Goal: Task Accomplishment & Management: Use online tool/utility

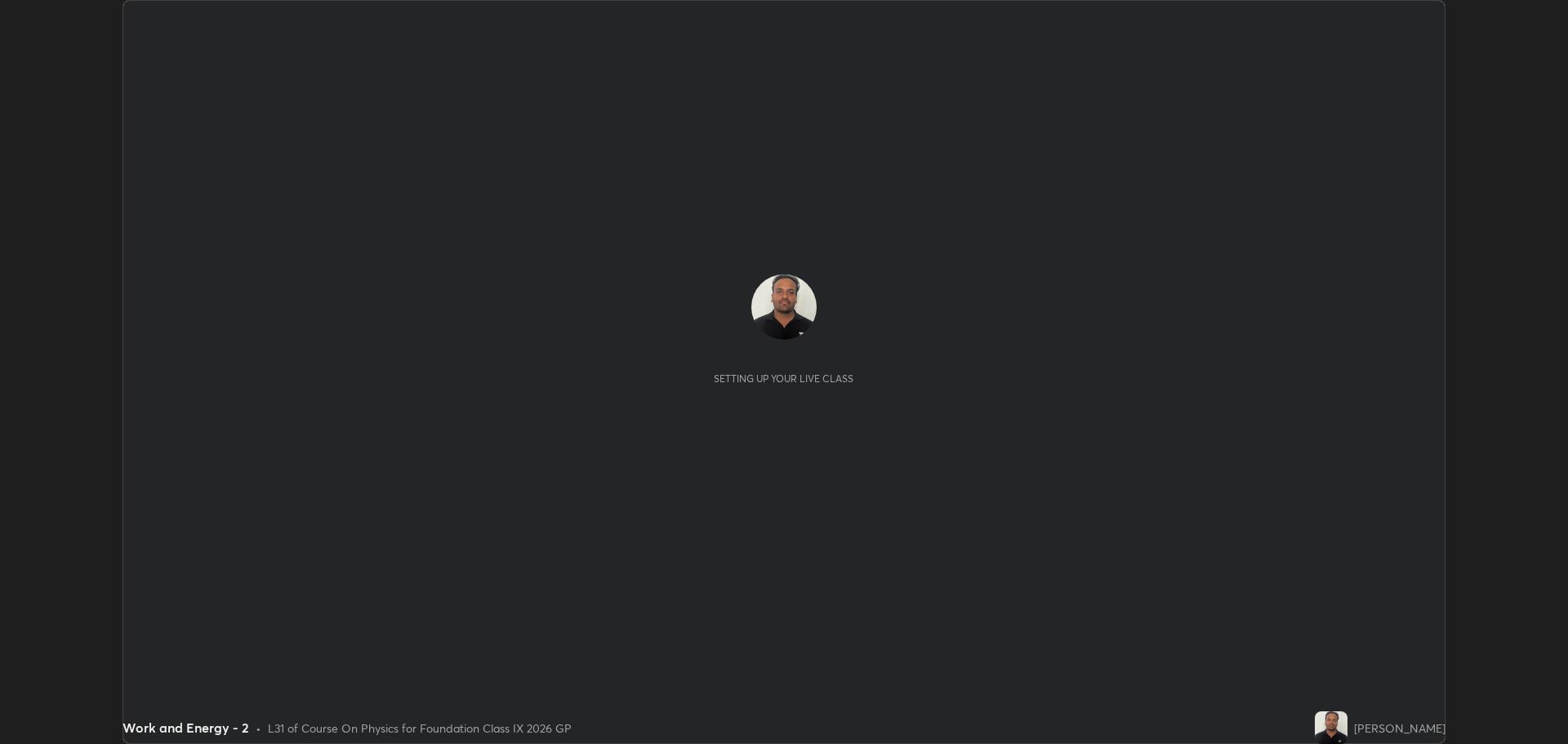
scroll to position [744, 1567]
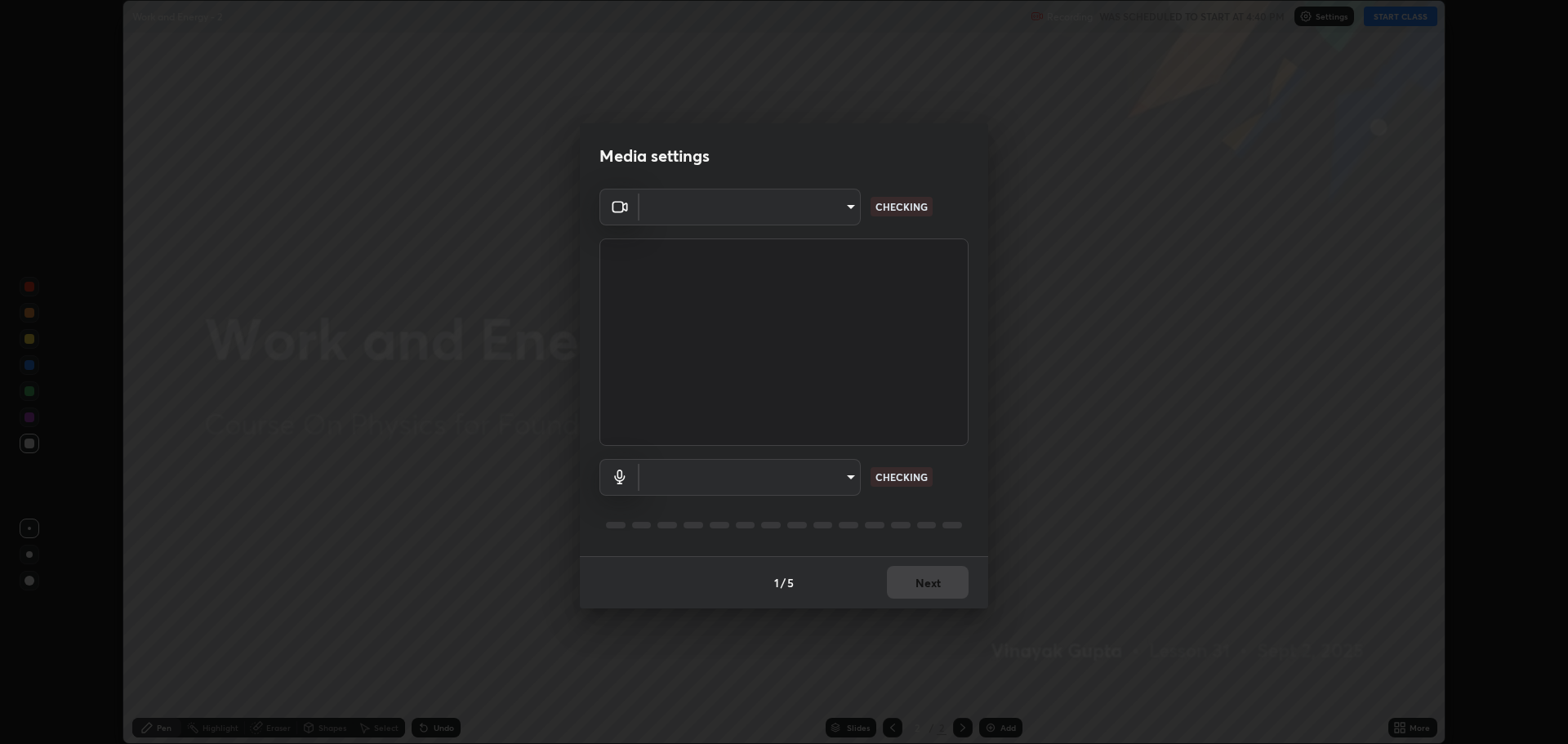
type input "818fcefd3fddf3d091a7478ec67eb8981ca9e8ab5665e76ce228af1b2ffa74de"
type input "default"
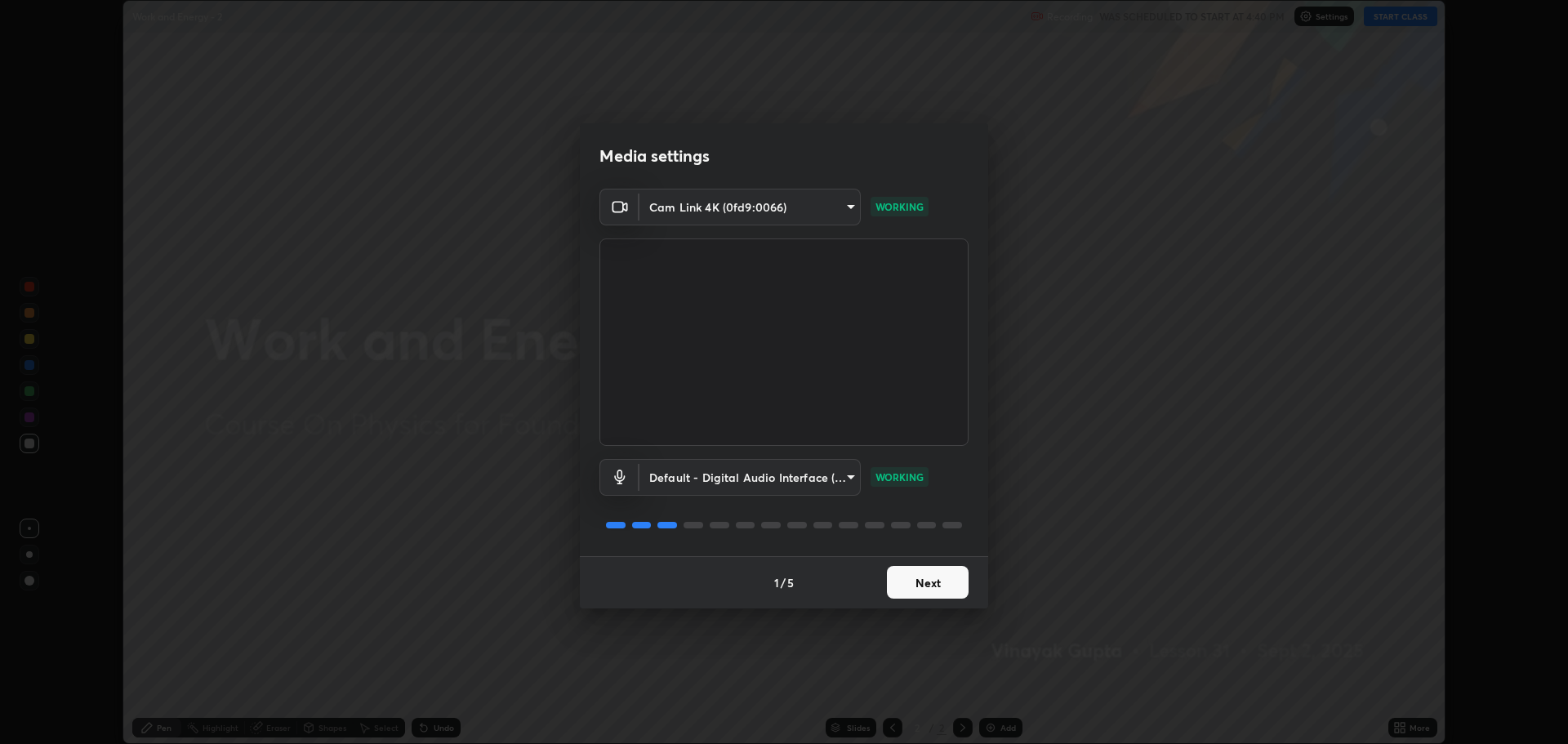
click at [928, 571] on button "Next" at bounding box center [928, 582] width 82 height 33
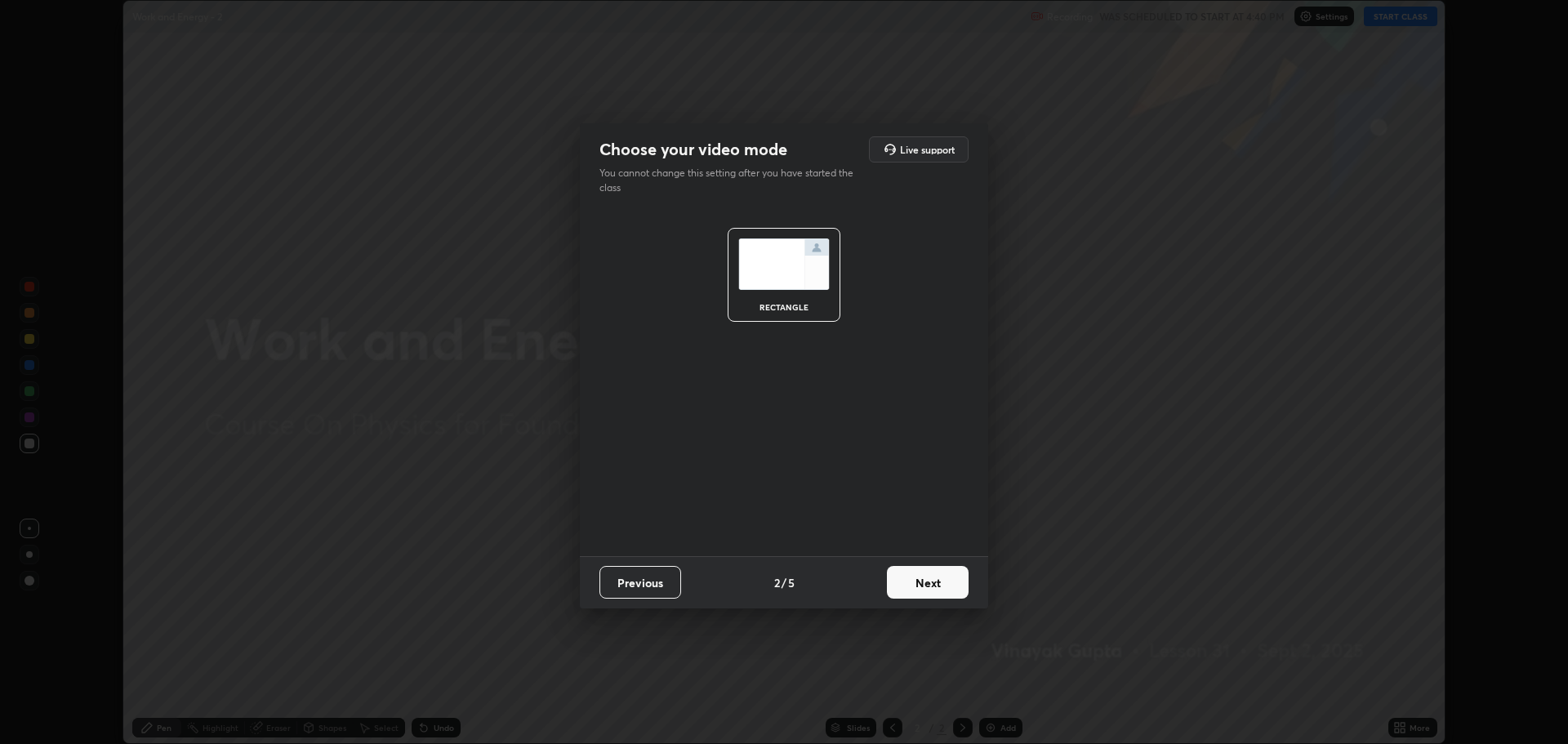
click at [934, 576] on button "Next" at bounding box center [928, 582] width 82 height 33
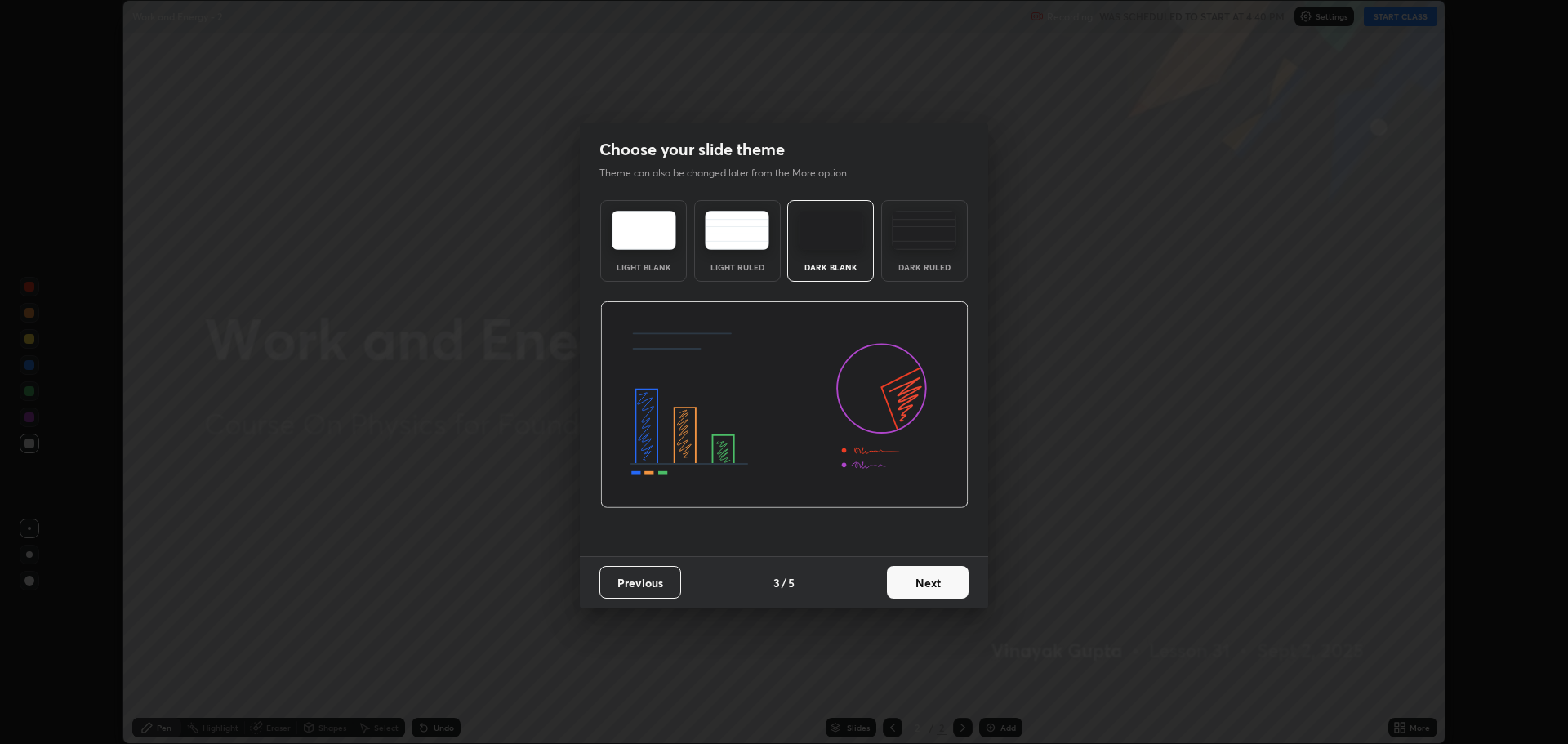
click at [935, 586] on button "Next" at bounding box center [928, 582] width 82 height 33
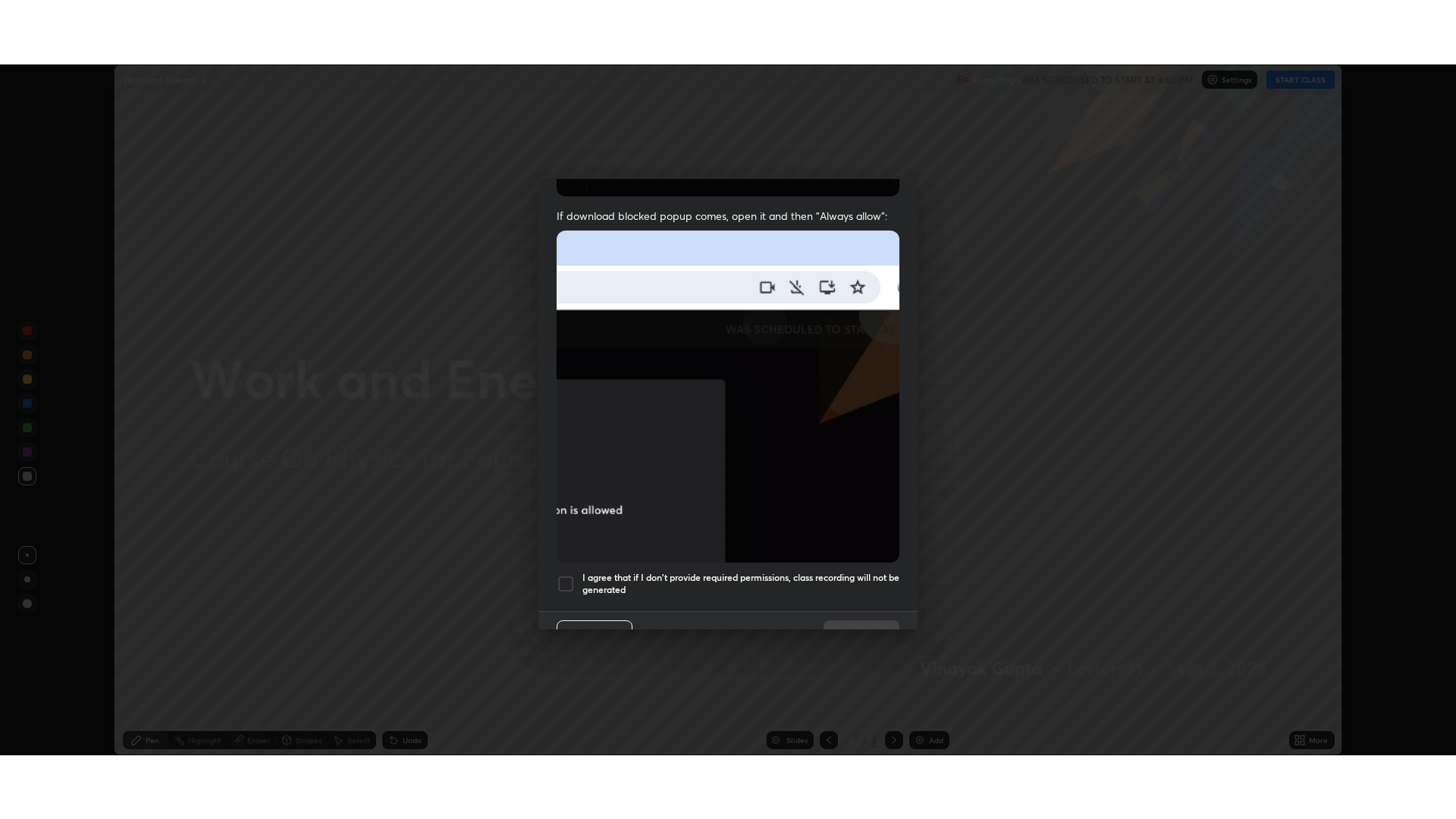
scroll to position [308, 0]
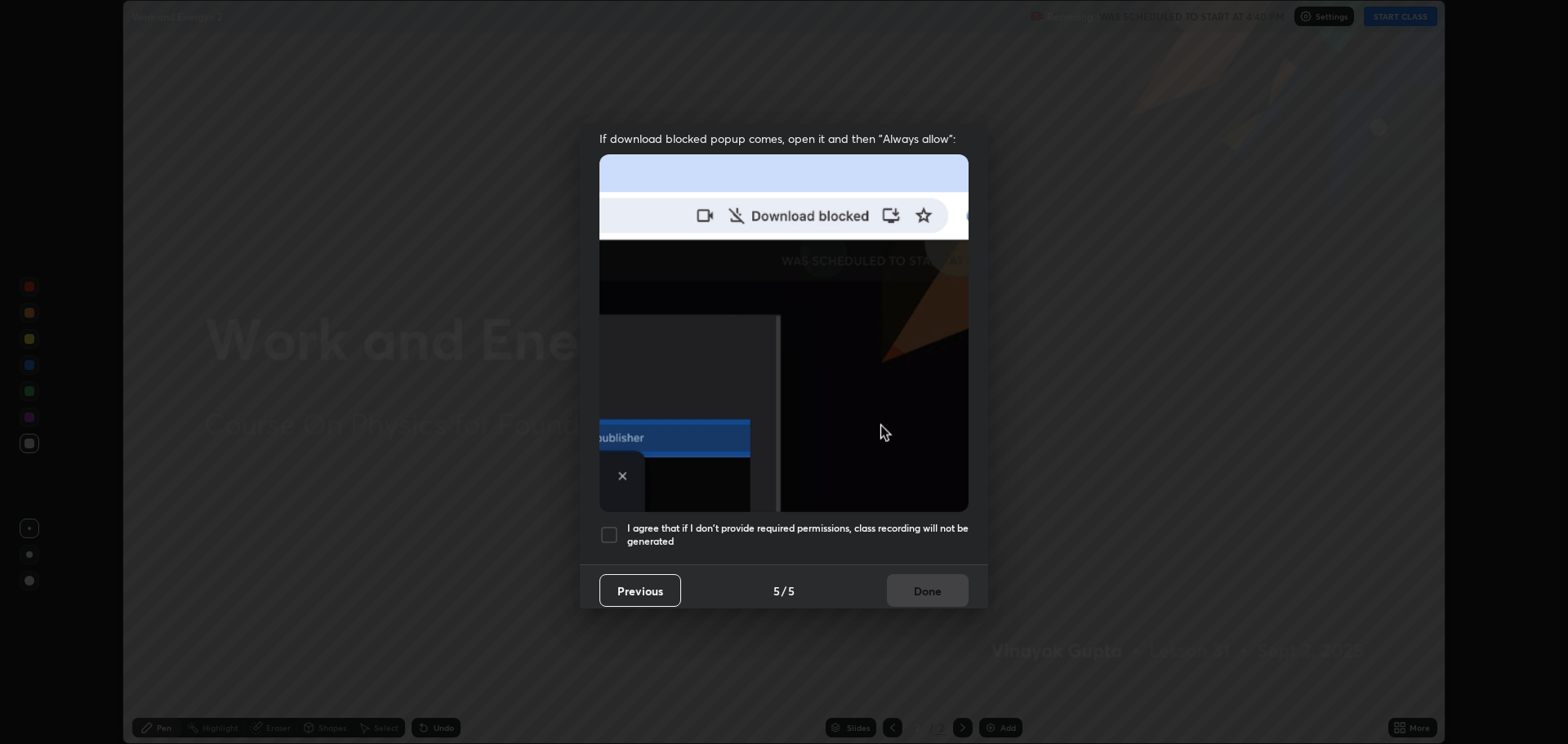
click at [733, 521] on h5 "I agree that if I don't provide required permissions, class recording will not …" at bounding box center [798, 534] width 341 height 25
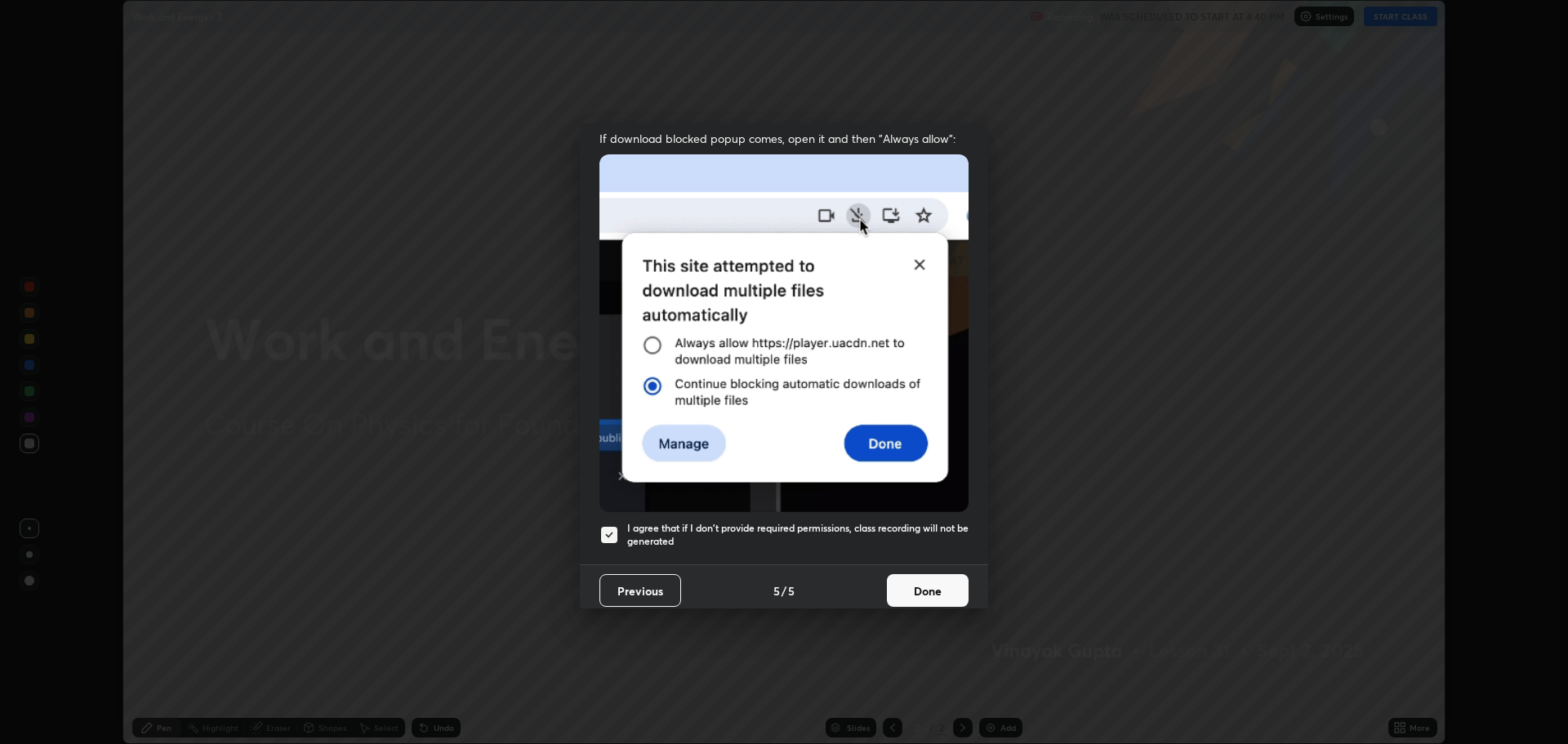
click at [909, 576] on button "Done" at bounding box center [928, 590] width 82 height 33
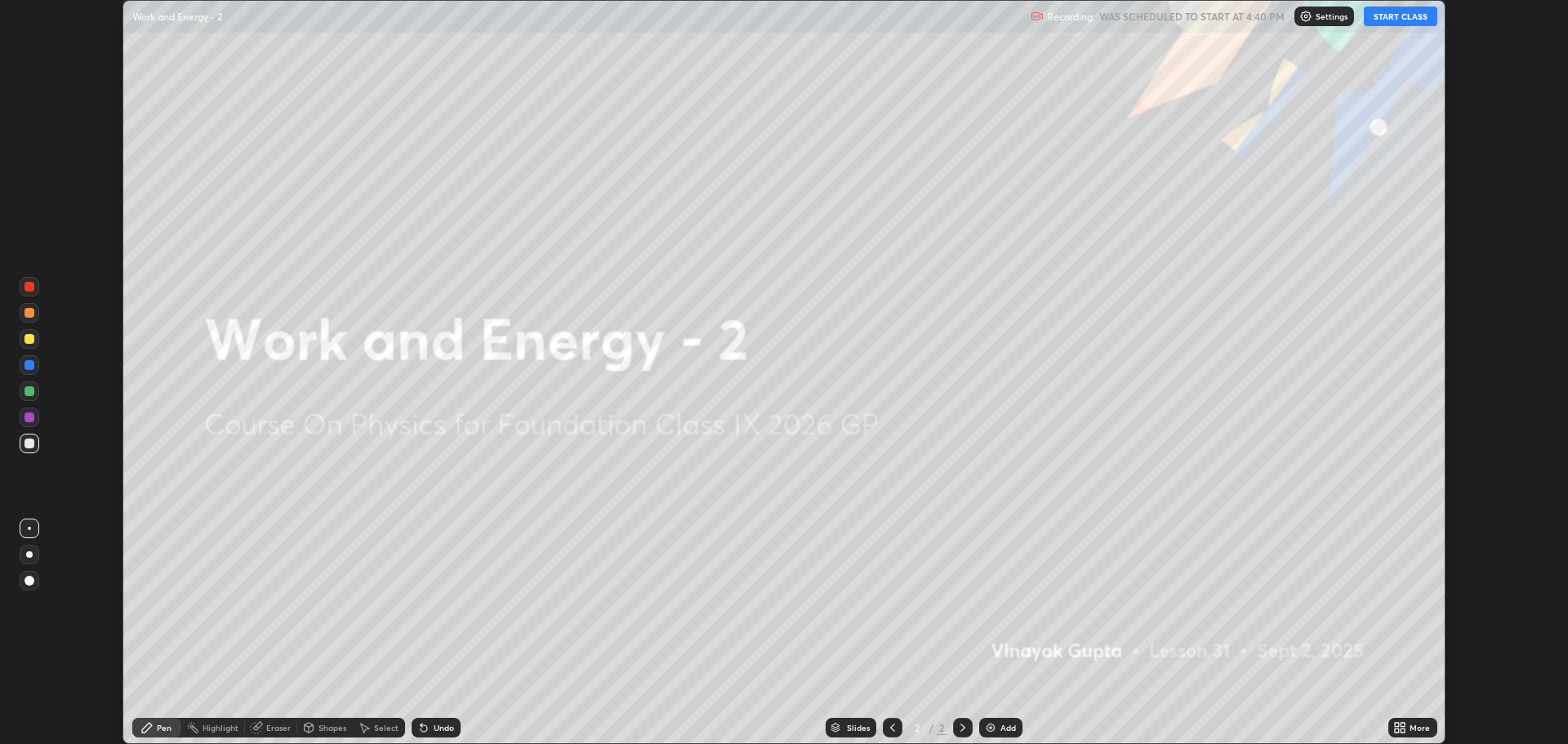
click at [1423, 724] on div "More" at bounding box center [1420, 728] width 20 height 8
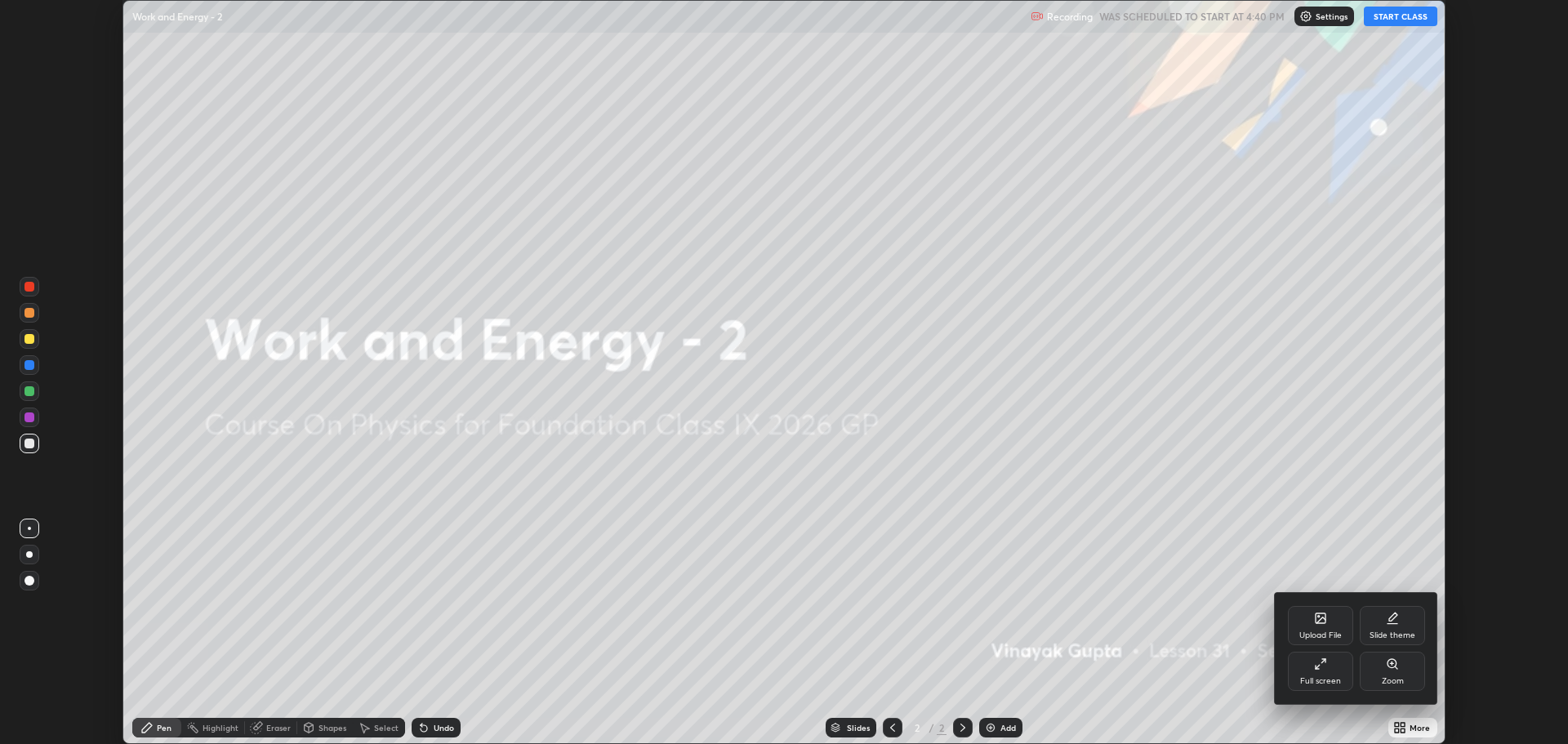
click at [1317, 673] on div "Full screen" at bounding box center [1321, 671] width 66 height 39
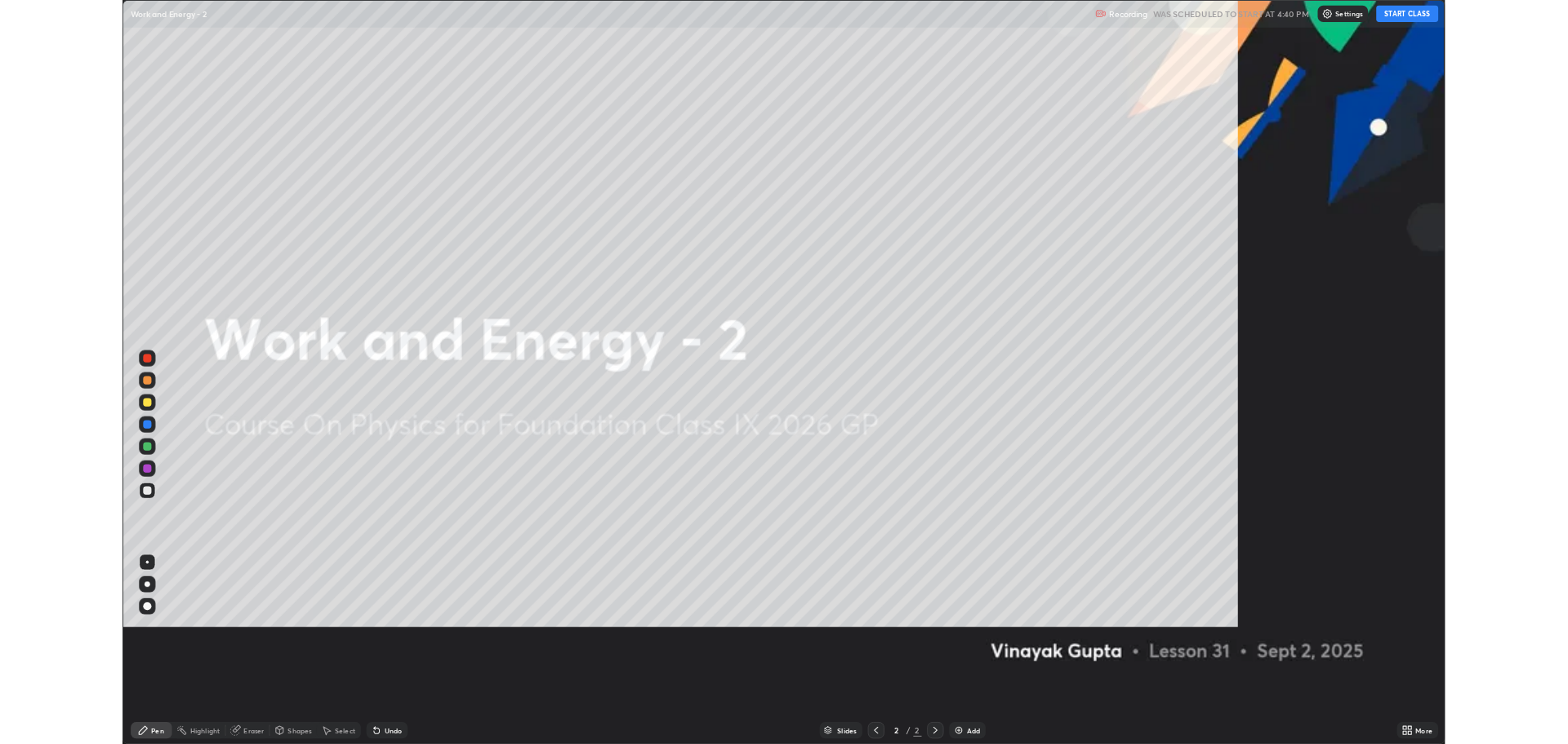
scroll to position [882, 1568]
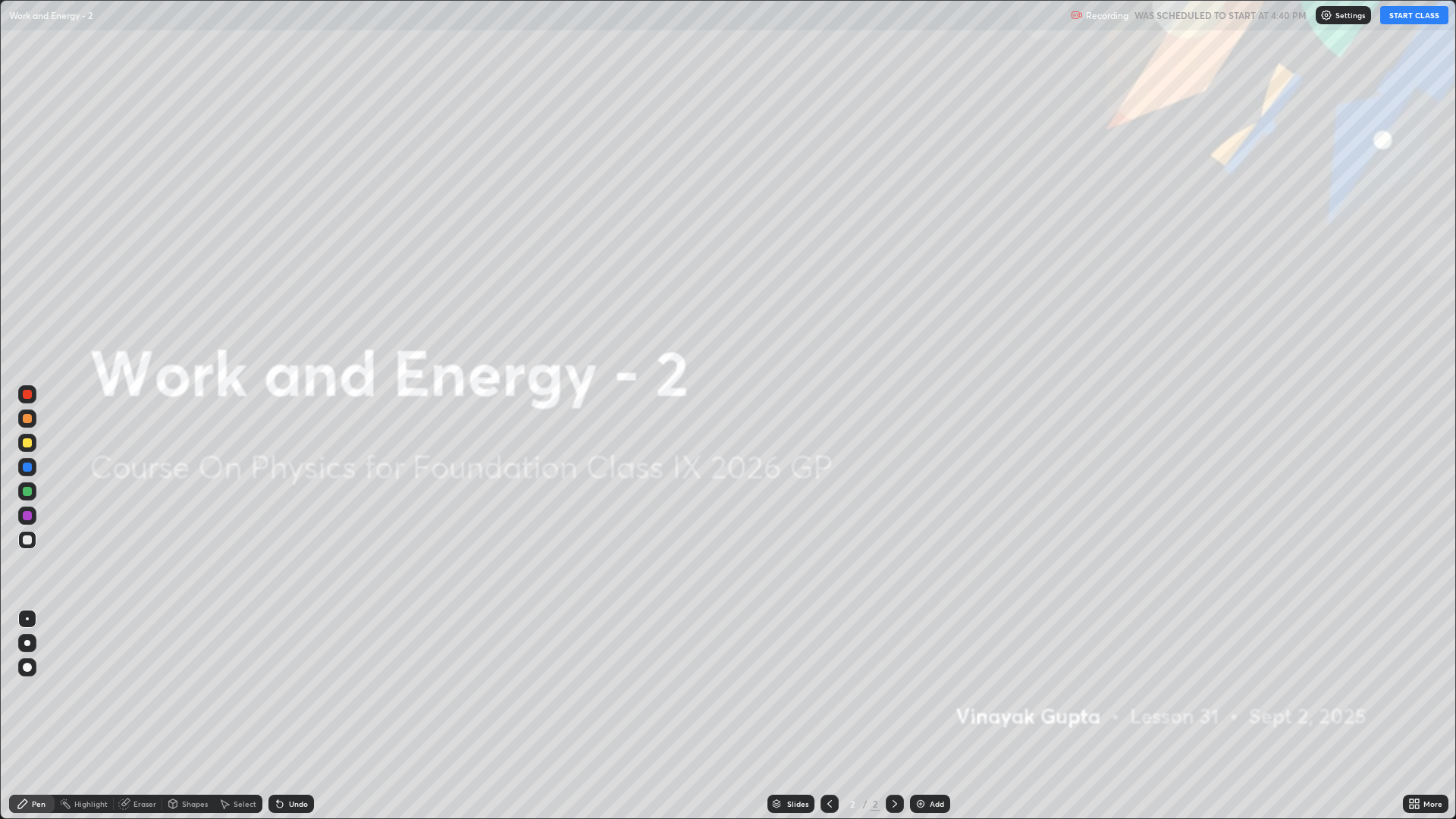
click at [1400, 13] on button "START CLASS" at bounding box center [1414, 15] width 68 height 18
click at [939, 690] on div "Add" at bounding box center [937, 804] width 14 height 8
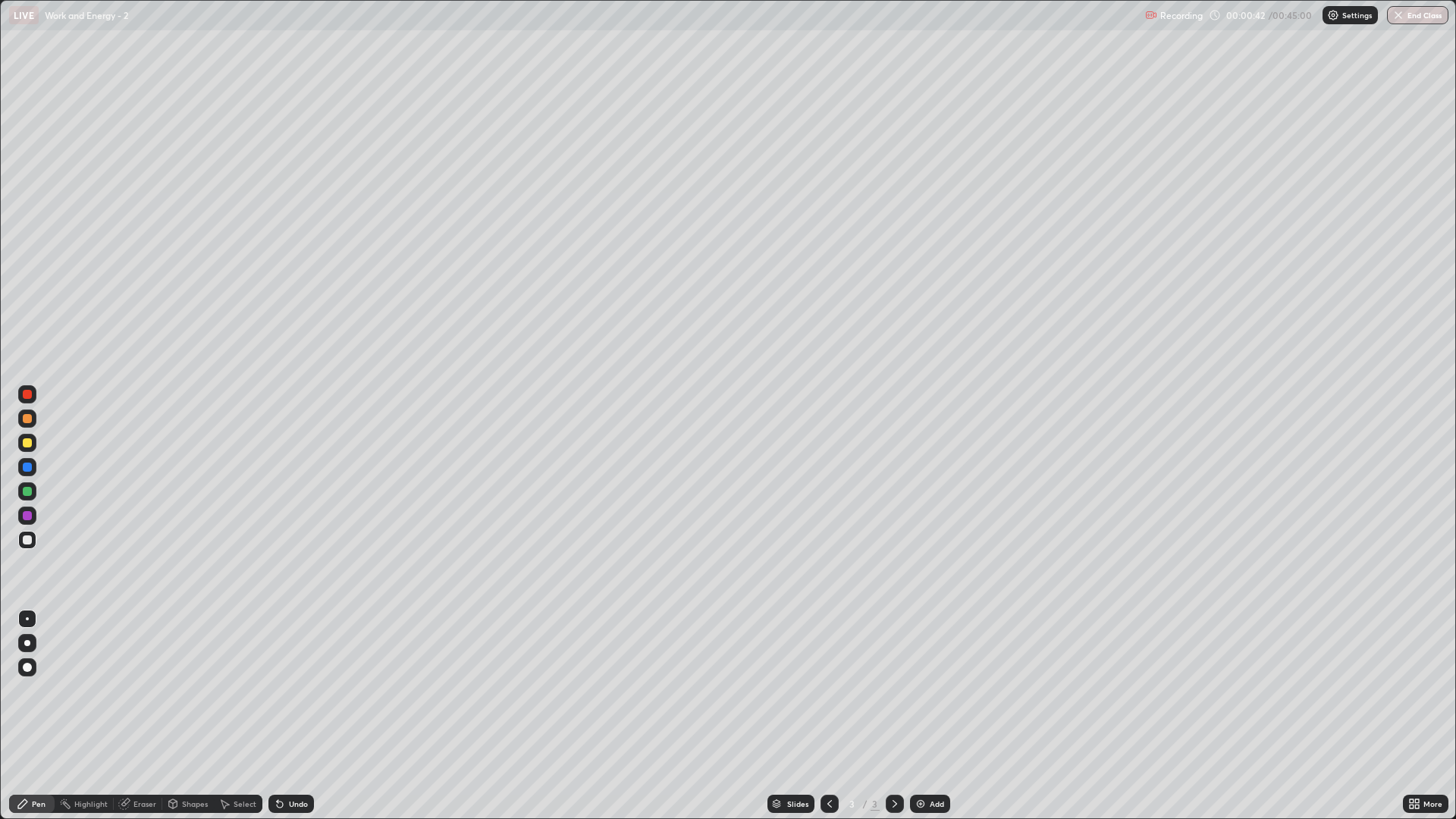
click at [27, 451] on div at bounding box center [27, 443] width 18 height 18
click at [29, 544] on div at bounding box center [27, 540] width 9 height 9
click at [284, 690] on div "Undo" at bounding box center [291, 804] width 46 height 18
click at [922, 690] on img at bounding box center [921, 804] width 12 height 12
click at [25, 446] on div at bounding box center [27, 443] width 9 height 9
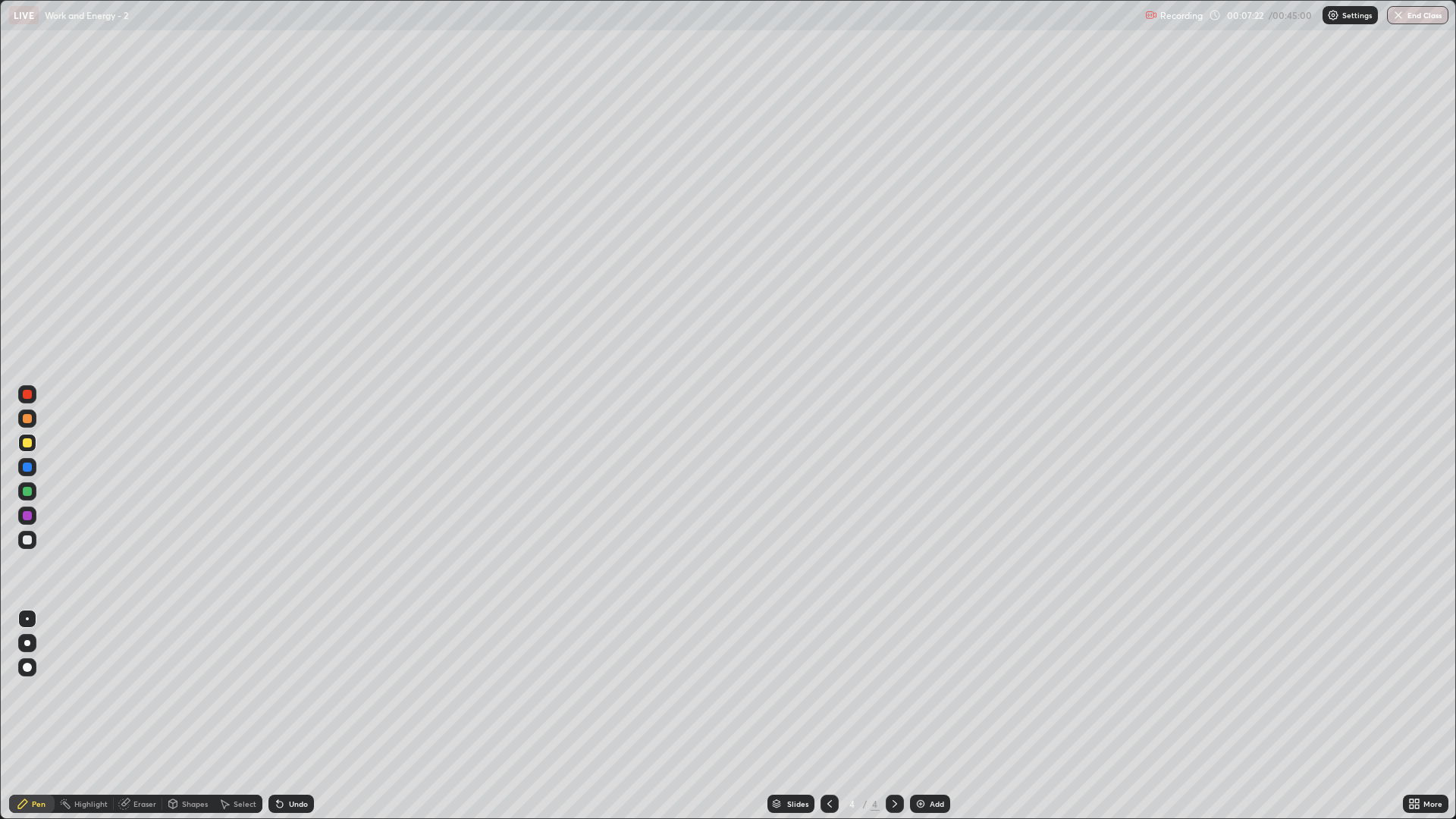
click at [25, 548] on div at bounding box center [27, 540] width 18 height 18
click at [28, 443] on div at bounding box center [27, 443] width 9 height 9
click at [28, 533] on div at bounding box center [27, 540] width 18 height 18
click at [286, 690] on div "Undo" at bounding box center [291, 804] width 46 height 18
click at [288, 690] on div "Undo" at bounding box center [291, 804] width 46 height 18
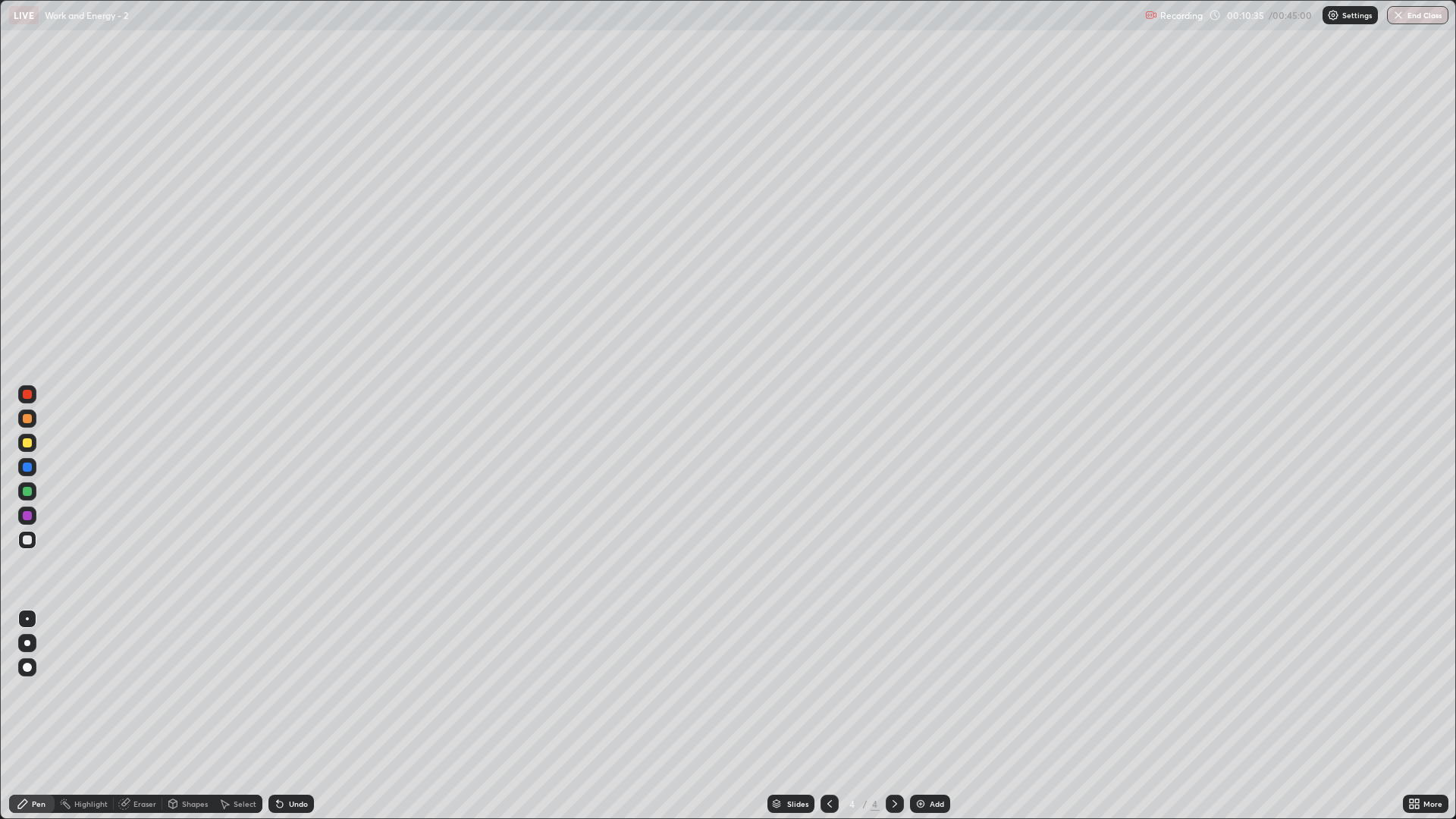
click at [288, 690] on div "Undo" at bounding box center [291, 804] width 46 height 18
click at [289, 690] on div "Undo" at bounding box center [298, 804] width 19 height 8
click at [290, 690] on div "Undo" at bounding box center [298, 804] width 19 height 8
click at [289, 690] on div "Undo" at bounding box center [298, 804] width 19 height 8
click at [291, 690] on div "Undo" at bounding box center [298, 804] width 19 height 8
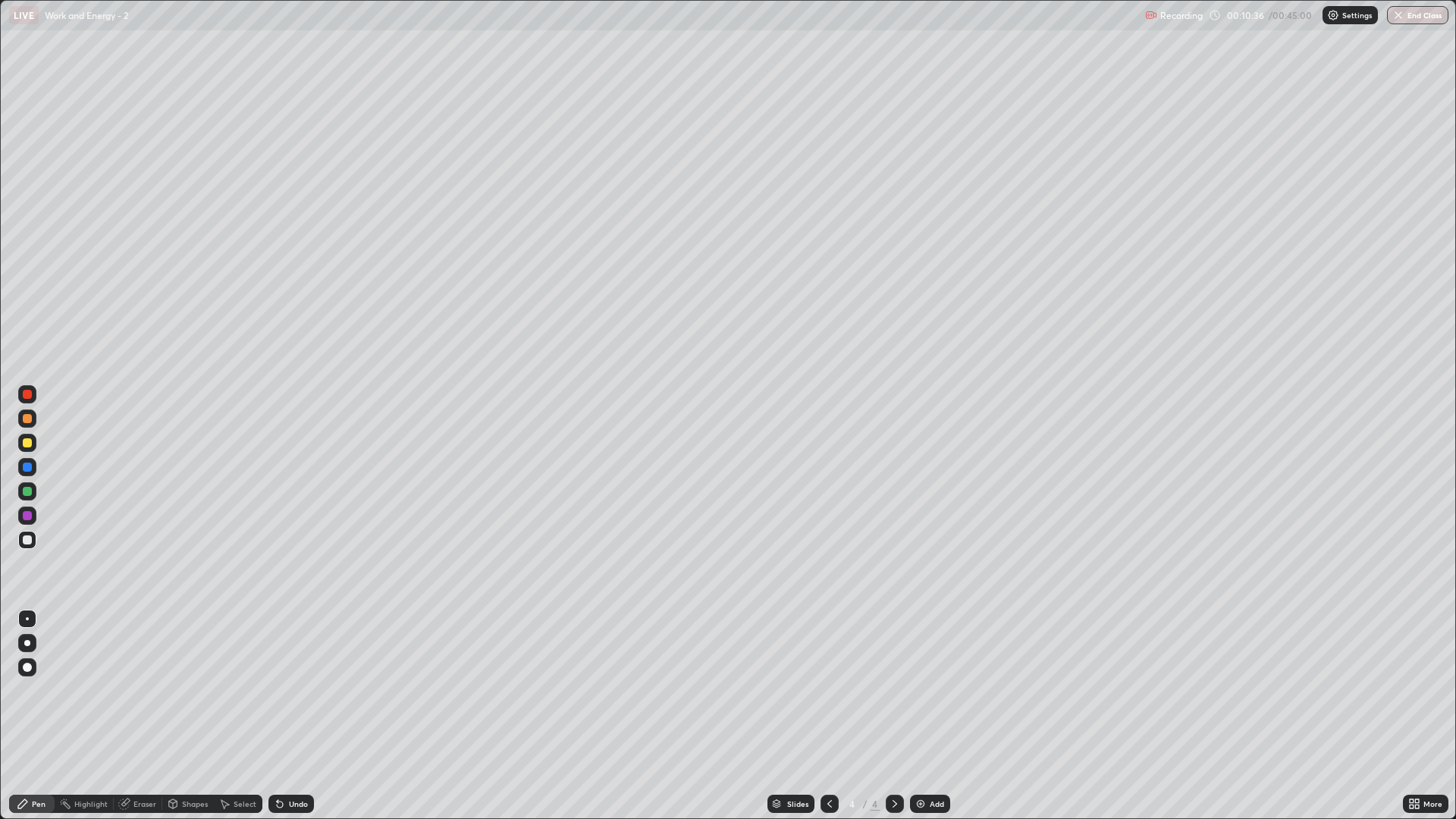
click at [290, 690] on div "Undo" at bounding box center [298, 804] width 19 height 8
click at [928, 690] on div "Add" at bounding box center [930, 804] width 40 height 18
click at [290, 690] on div "Undo" at bounding box center [298, 804] width 19 height 8
click at [291, 690] on div "Undo" at bounding box center [298, 804] width 19 height 8
click at [297, 690] on div "Undo" at bounding box center [298, 804] width 19 height 8
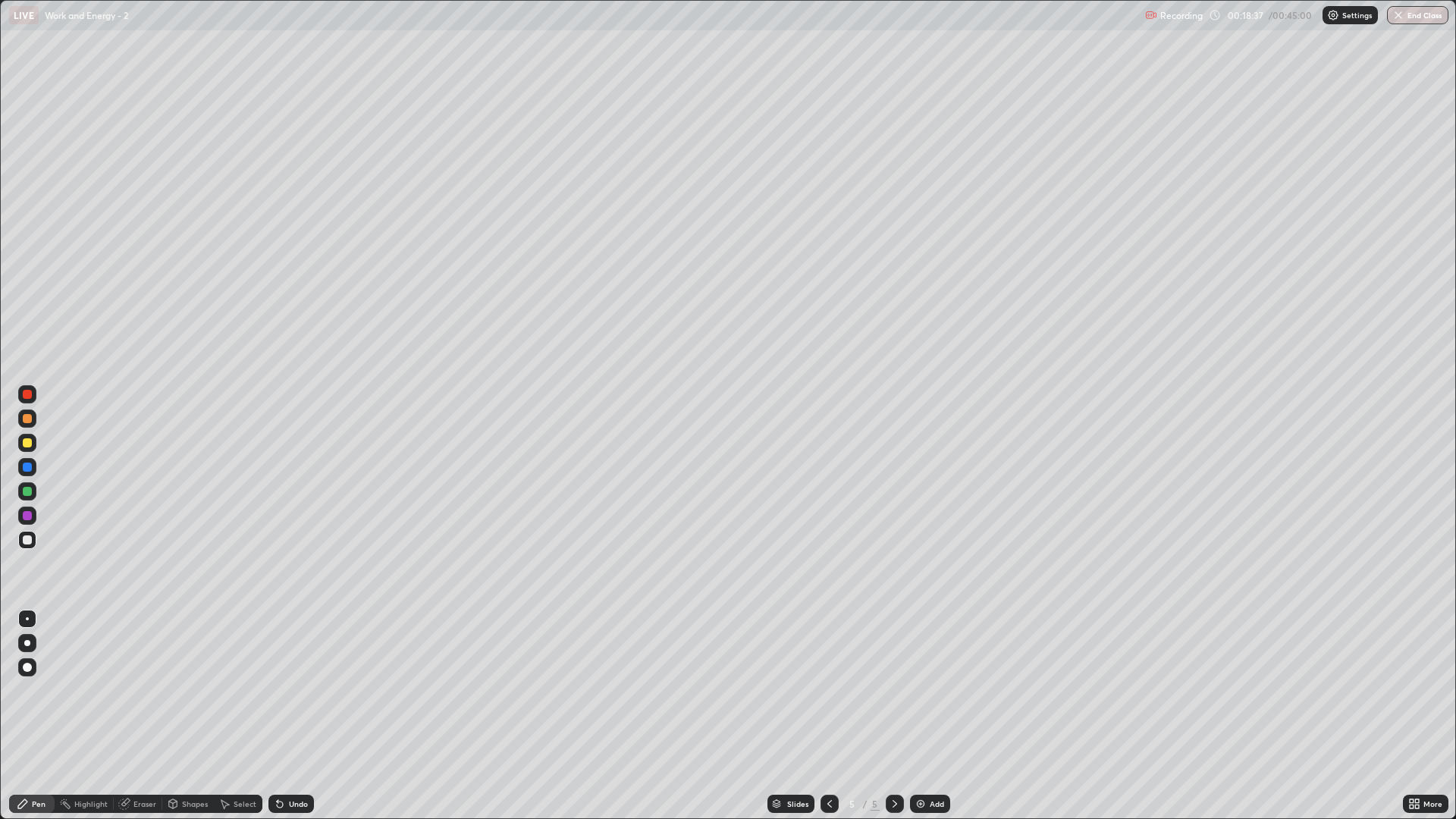
click at [300, 690] on div "Undo" at bounding box center [298, 804] width 19 height 8
click at [303, 690] on div "Undo" at bounding box center [291, 804] width 46 height 18
click at [310, 690] on div "Undo" at bounding box center [291, 804] width 46 height 18
click at [298, 690] on div "Undo" at bounding box center [298, 804] width 19 height 8
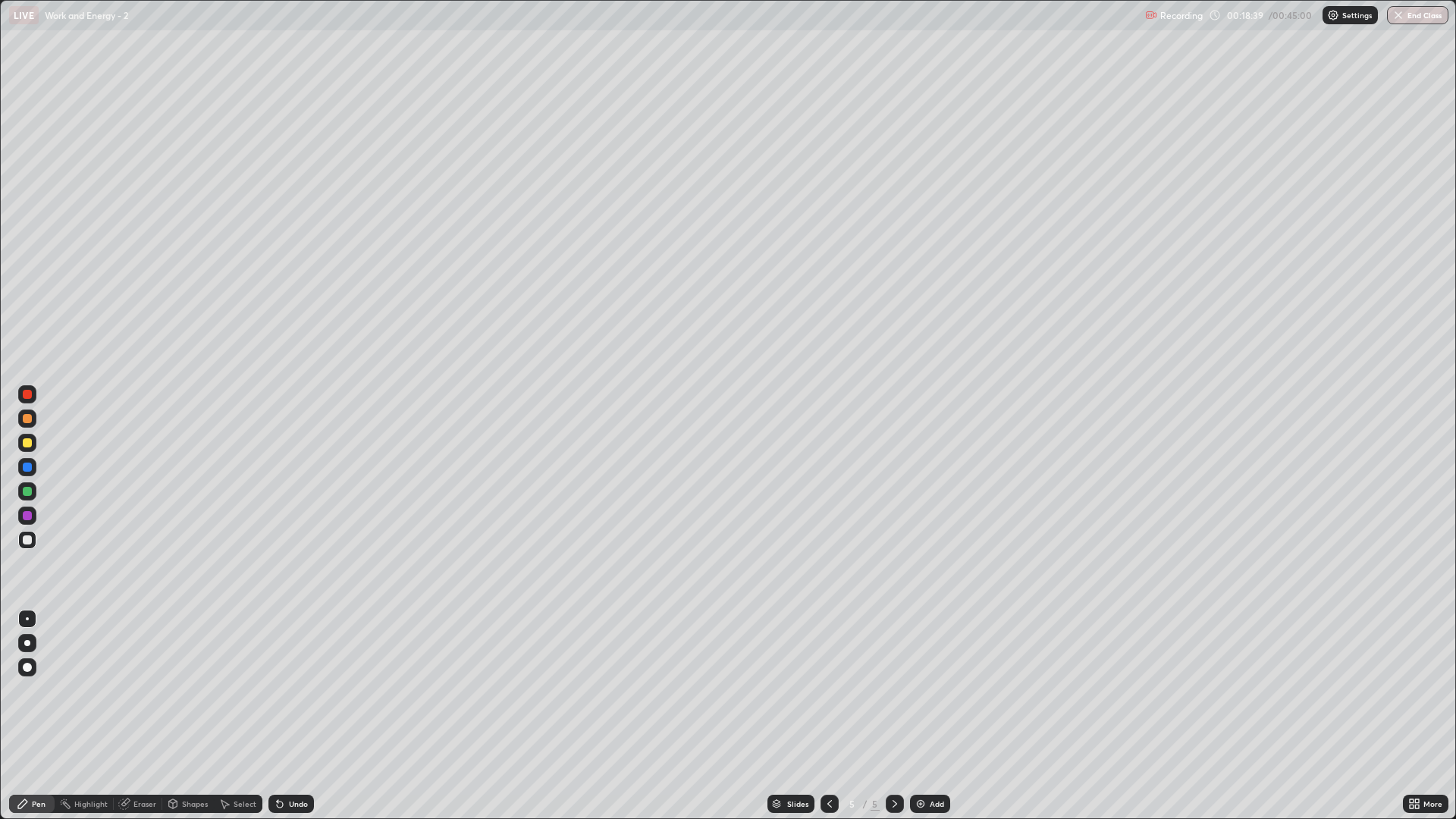
click at [291, 690] on div "Undo" at bounding box center [291, 804] width 46 height 18
click at [293, 690] on div "Undo" at bounding box center [298, 804] width 19 height 8
click at [297, 690] on div "Undo" at bounding box center [298, 804] width 19 height 8
click at [299, 690] on div "Undo" at bounding box center [298, 804] width 19 height 8
click at [307, 690] on div "Undo" at bounding box center [291, 804] width 46 height 18
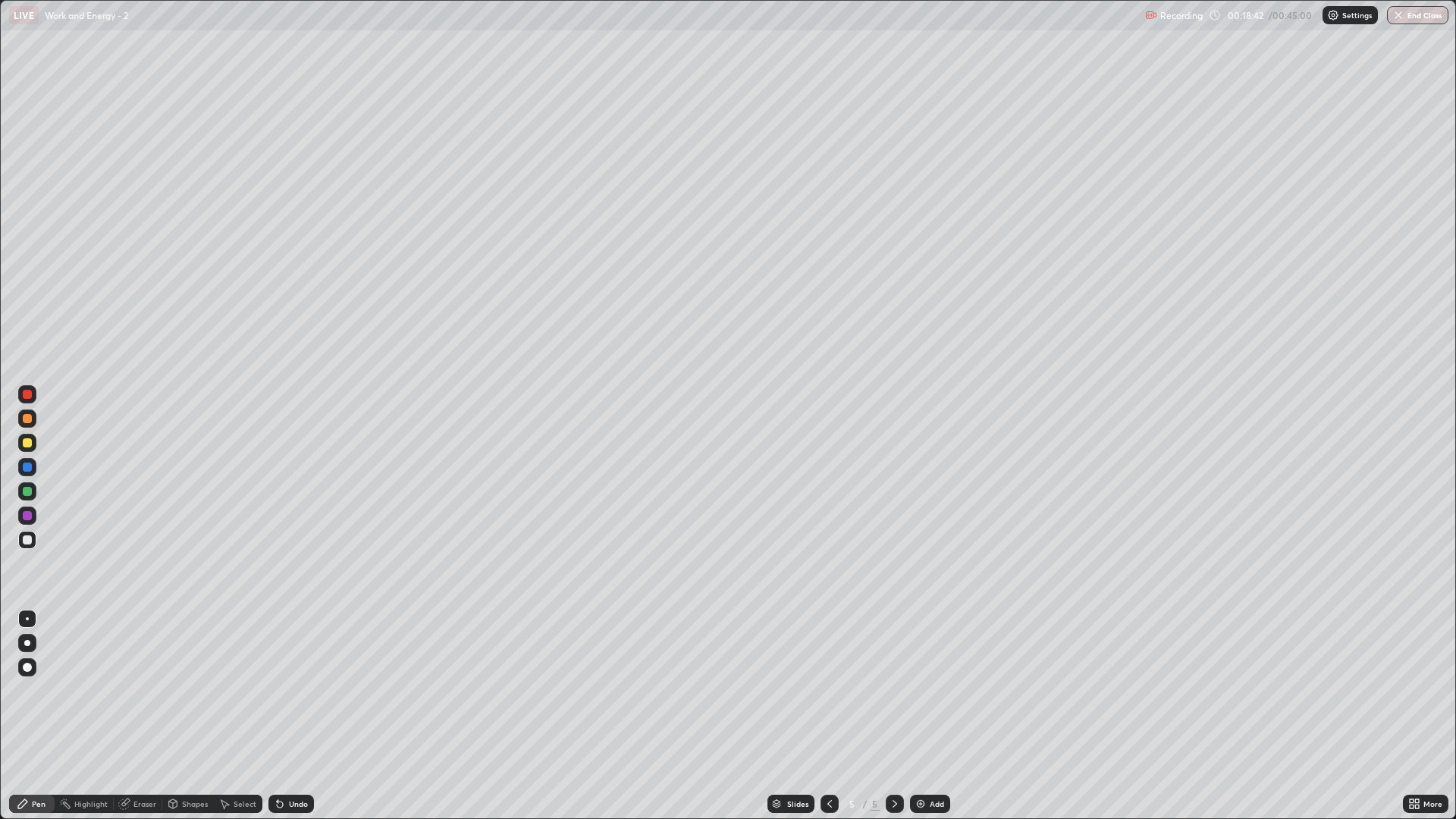
click at [320, 690] on div "Slides 5 / 5 Add" at bounding box center [858, 804] width 1089 height 30
click at [946, 690] on div "Add" at bounding box center [930, 804] width 40 height 18
click at [294, 690] on div "Undo" at bounding box center [298, 804] width 19 height 8
click at [19, 537] on div at bounding box center [27, 540] width 18 height 18
click at [30, 443] on div at bounding box center [27, 443] width 9 height 9
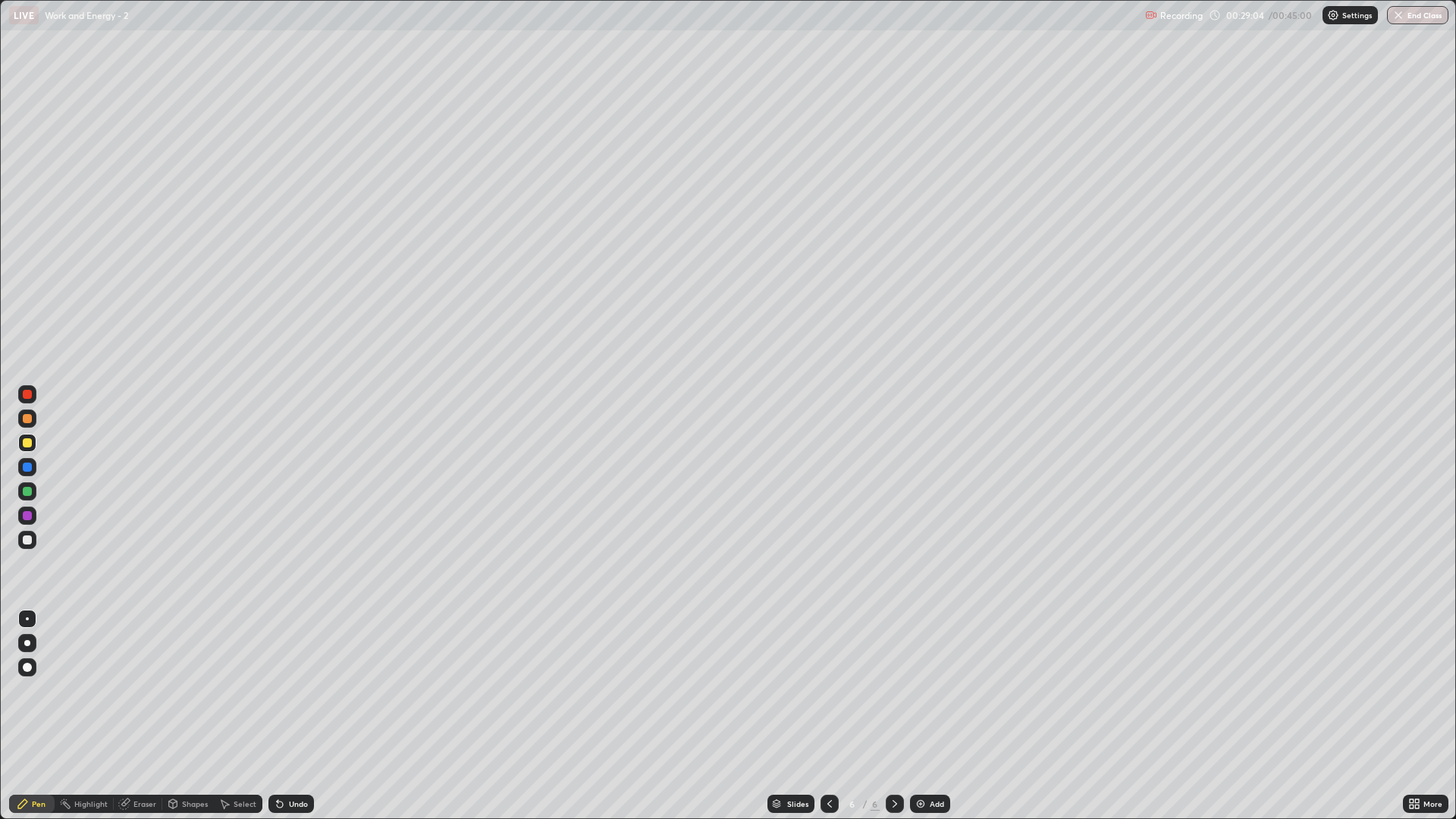
click at [925, 690] on img at bounding box center [921, 804] width 12 height 12
click at [28, 540] on div at bounding box center [27, 540] width 9 height 9
click at [148, 690] on div "Eraser" at bounding box center [145, 804] width 23 height 8
click at [32, 690] on div "Pen" at bounding box center [39, 804] width 14 height 8
click at [178, 690] on div "Shapes" at bounding box center [188, 804] width 52 height 18
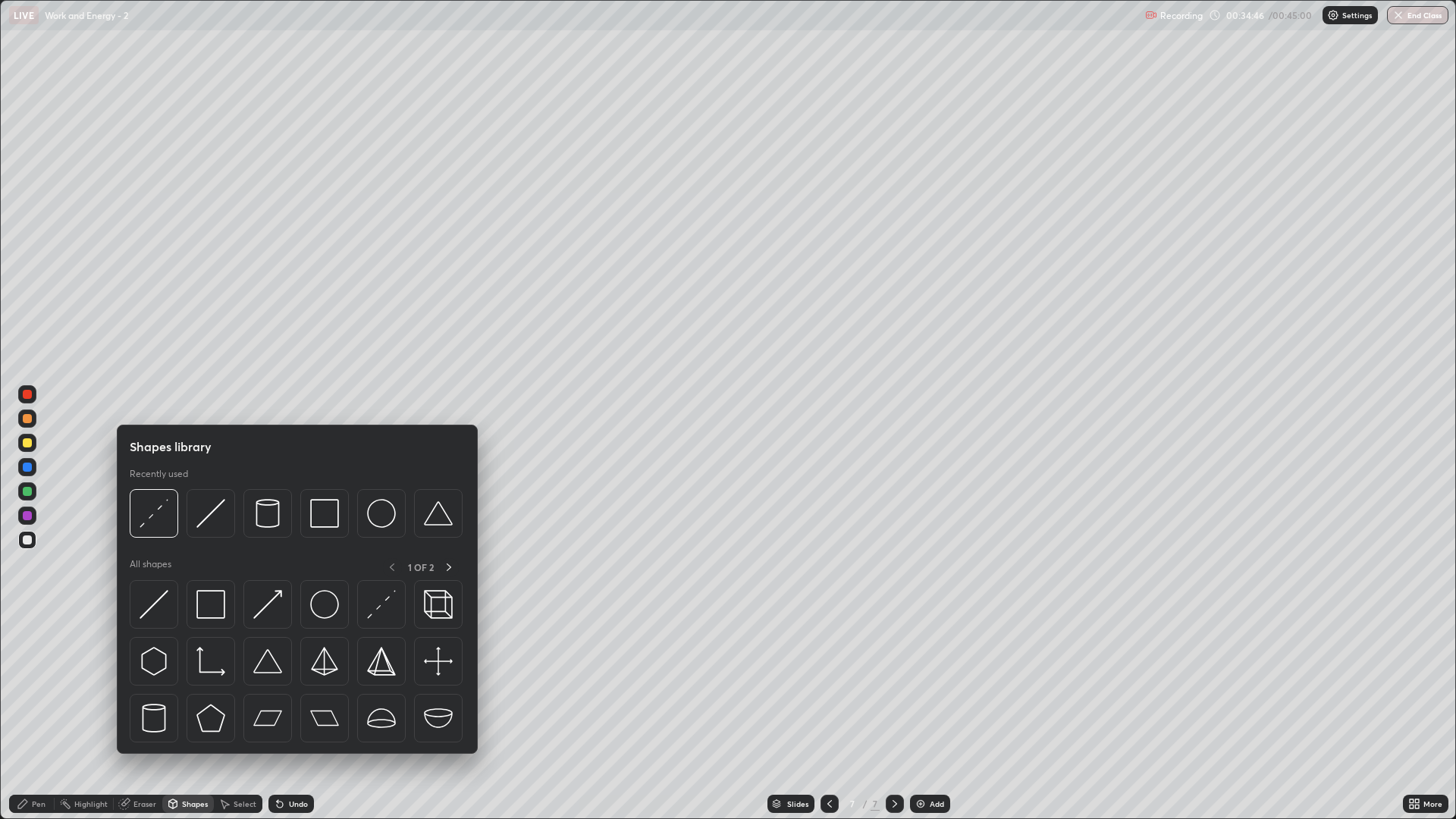
click at [144, 690] on div "Eraser" at bounding box center [138, 804] width 49 height 18
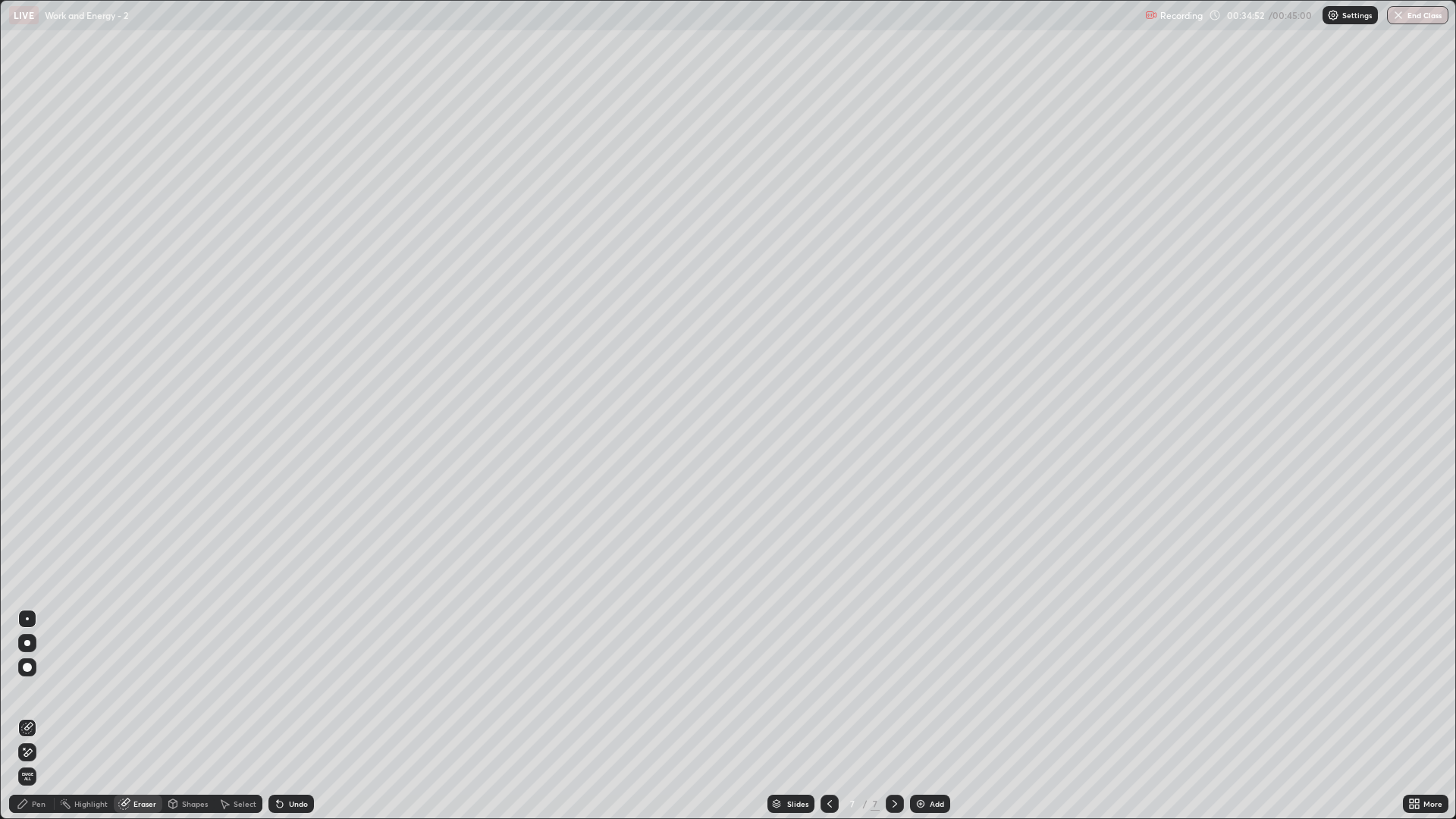
click at [35, 690] on div "Pen" at bounding box center [39, 804] width 14 height 8
click at [141, 690] on div "Eraser" at bounding box center [145, 804] width 23 height 8
click at [40, 690] on div "Pen" at bounding box center [39, 804] width 14 height 8
click at [1423, 13] on button "End Class" at bounding box center [1417, 15] width 62 height 18
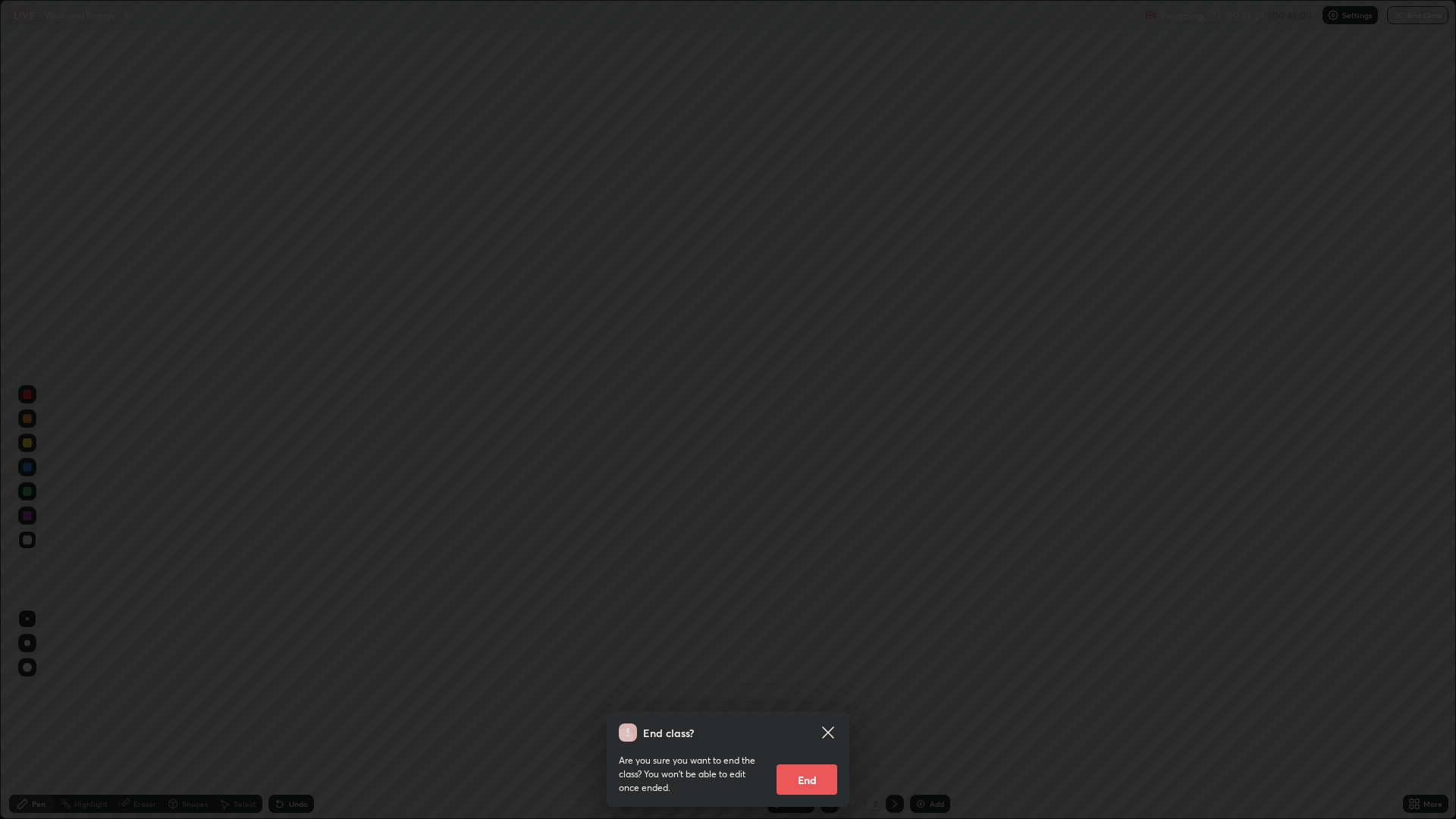
click at [821, 690] on button "End" at bounding box center [807, 779] width 61 height 30
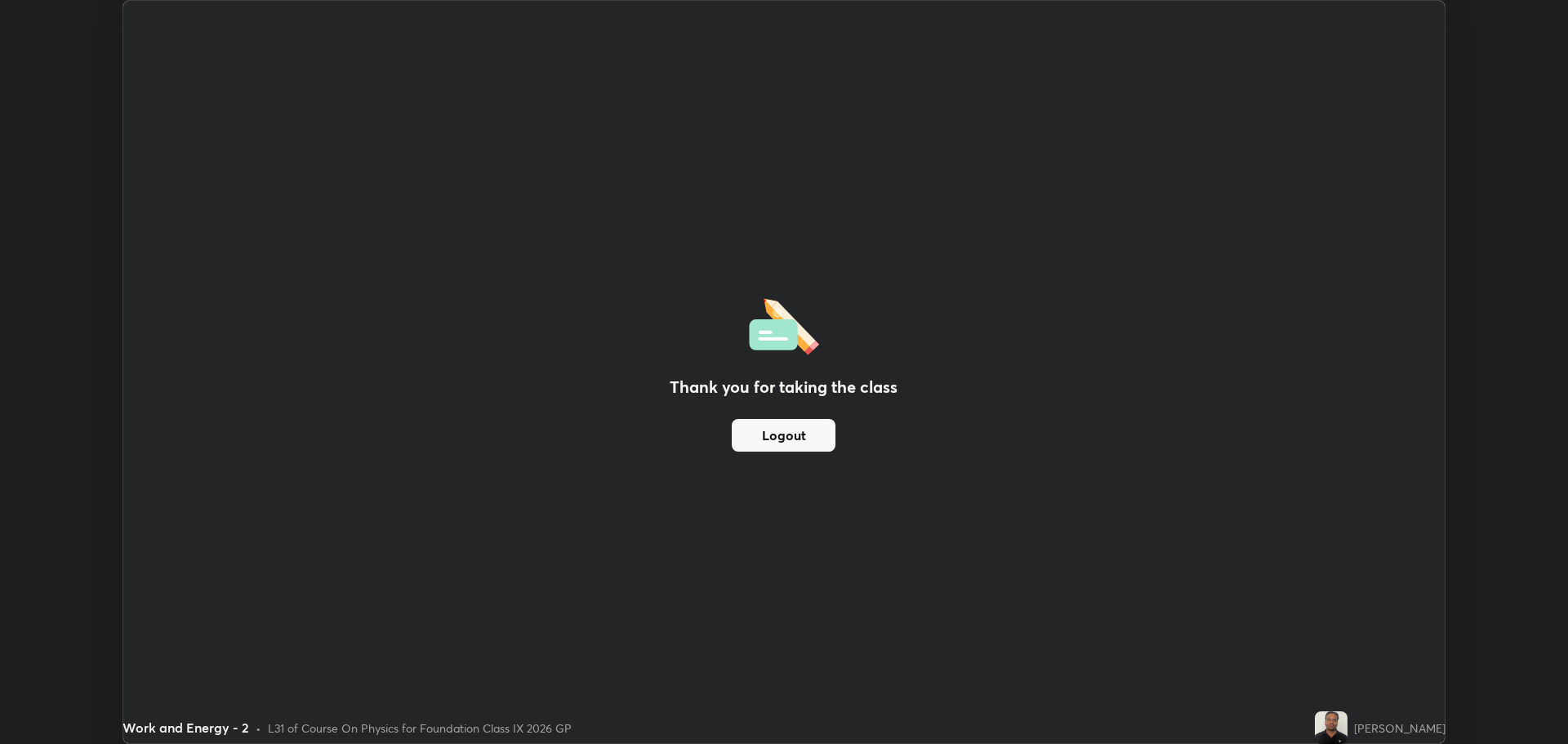
scroll to position [80892, 80100]
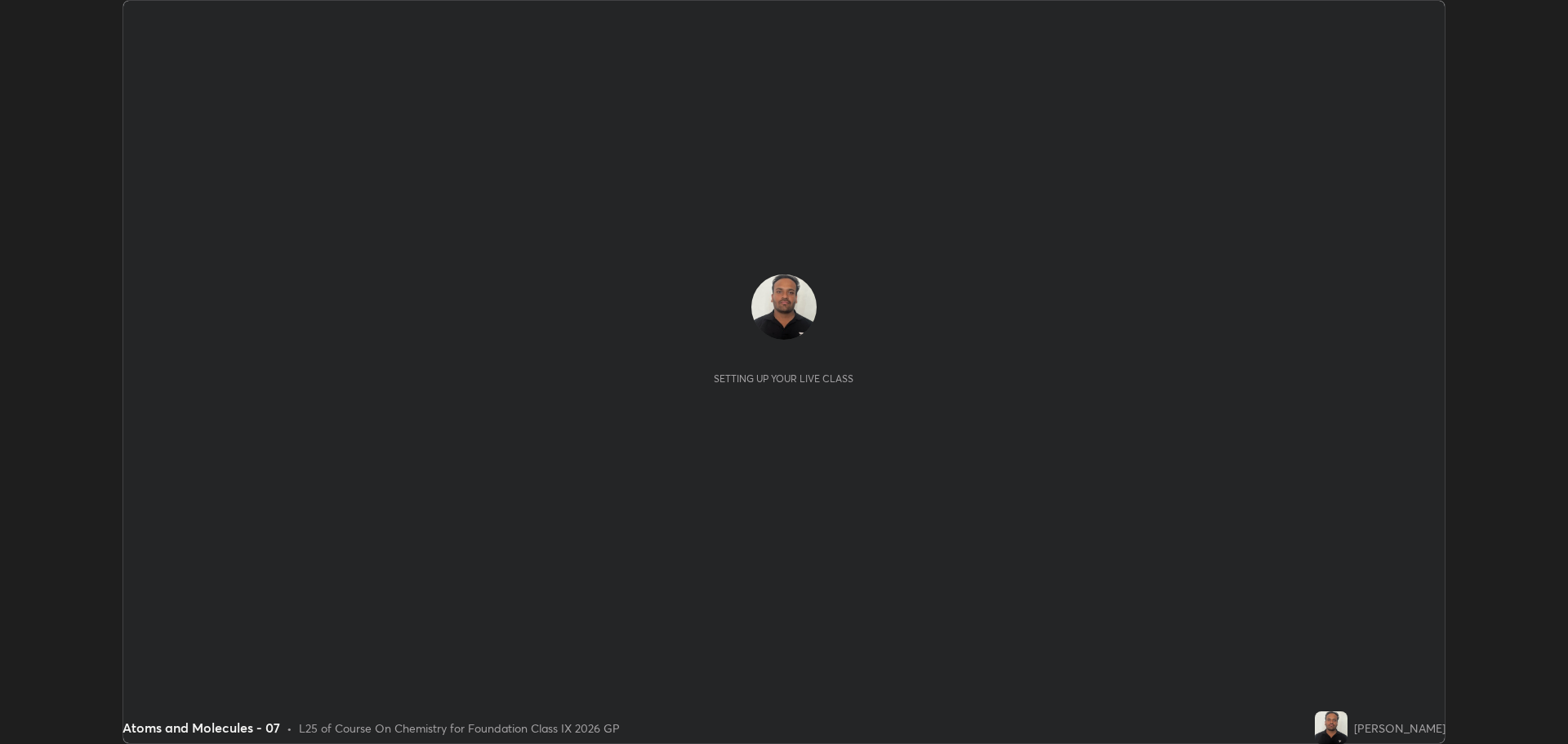
scroll to position [744, 1567]
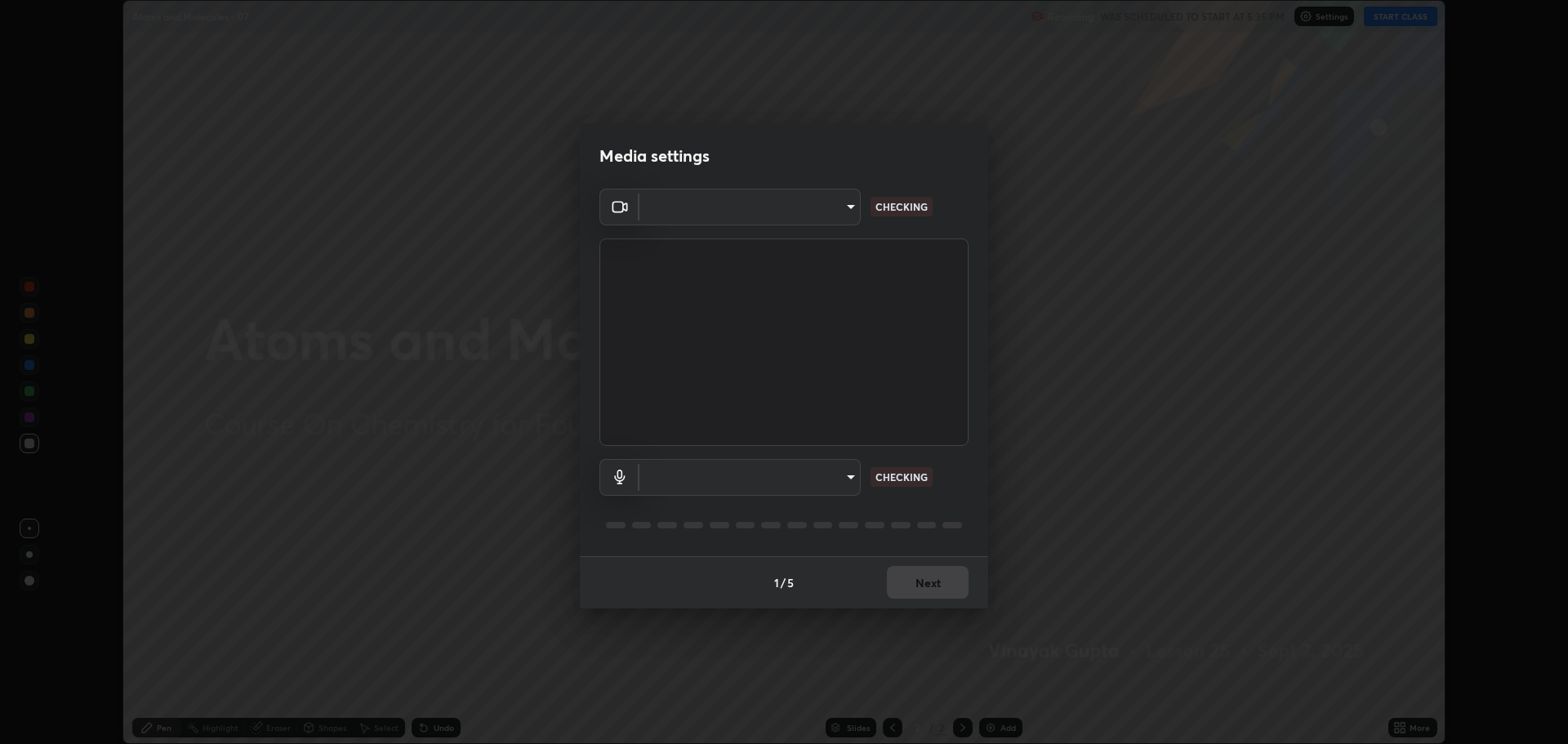
type input "818fcefd3fddf3d091a7478ec67eb8981ca9e8ab5665e76ce228af1b2ffa74de"
type input "default"
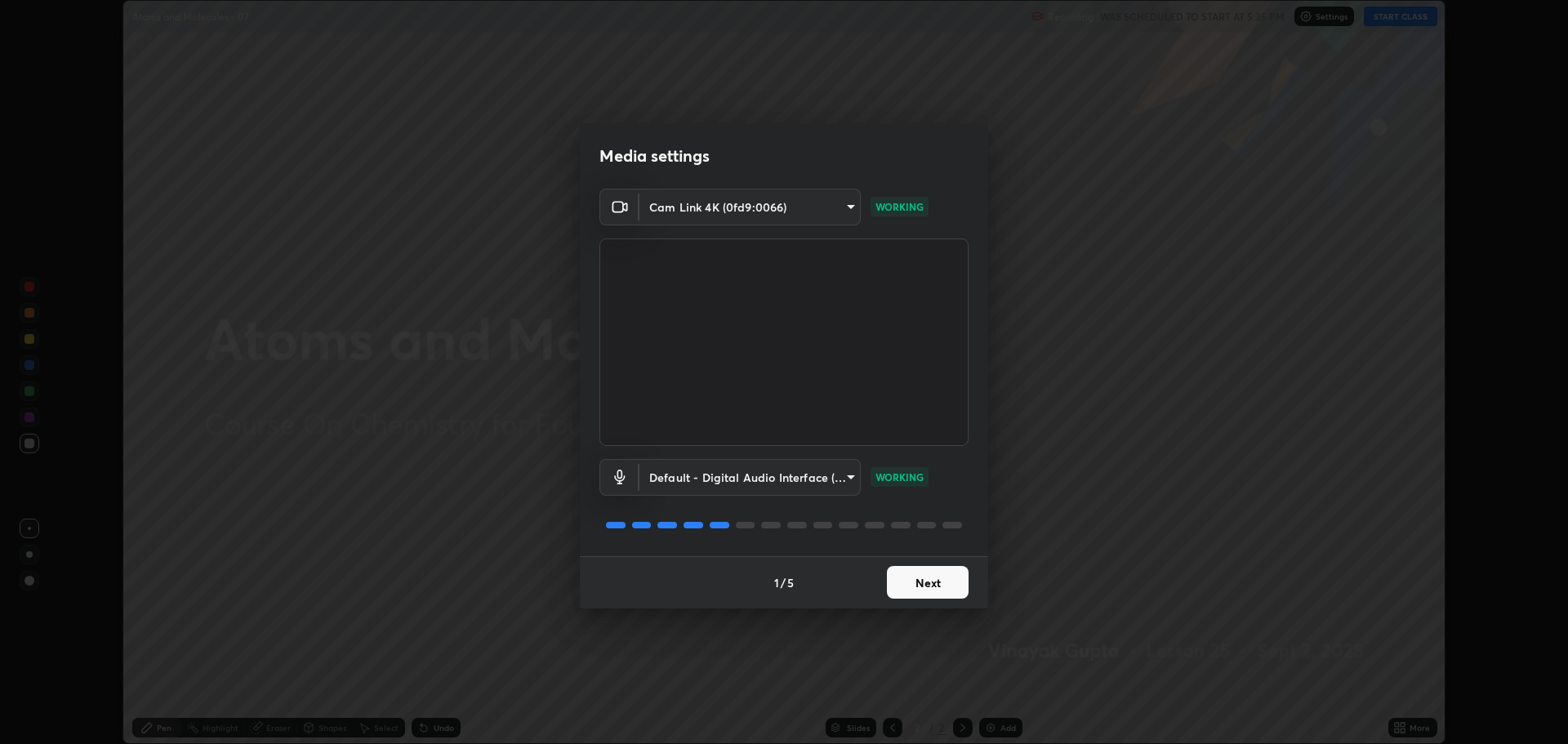
click at [933, 588] on button "Next" at bounding box center [928, 582] width 82 height 33
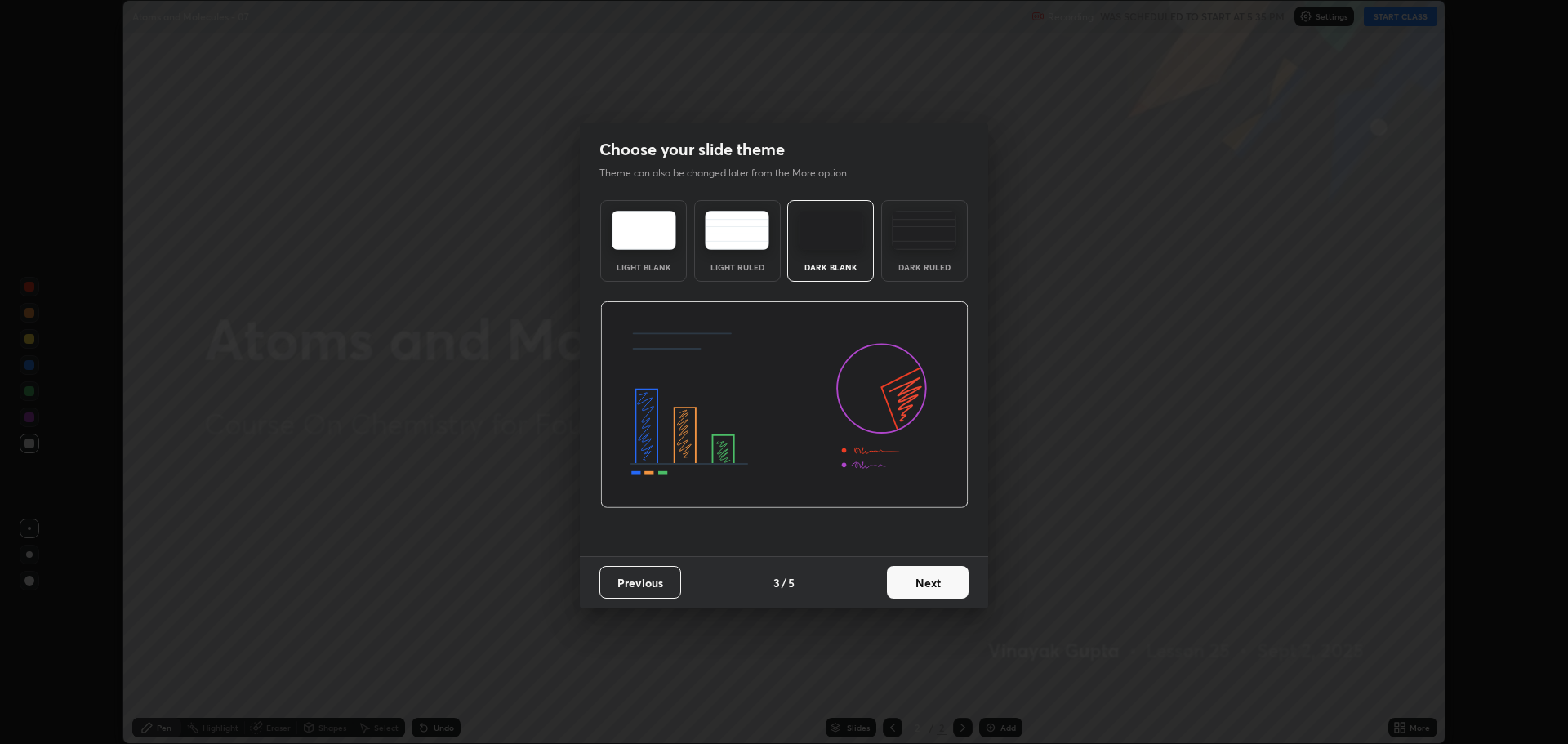
click at [934, 583] on button "Next" at bounding box center [928, 582] width 82 height 33
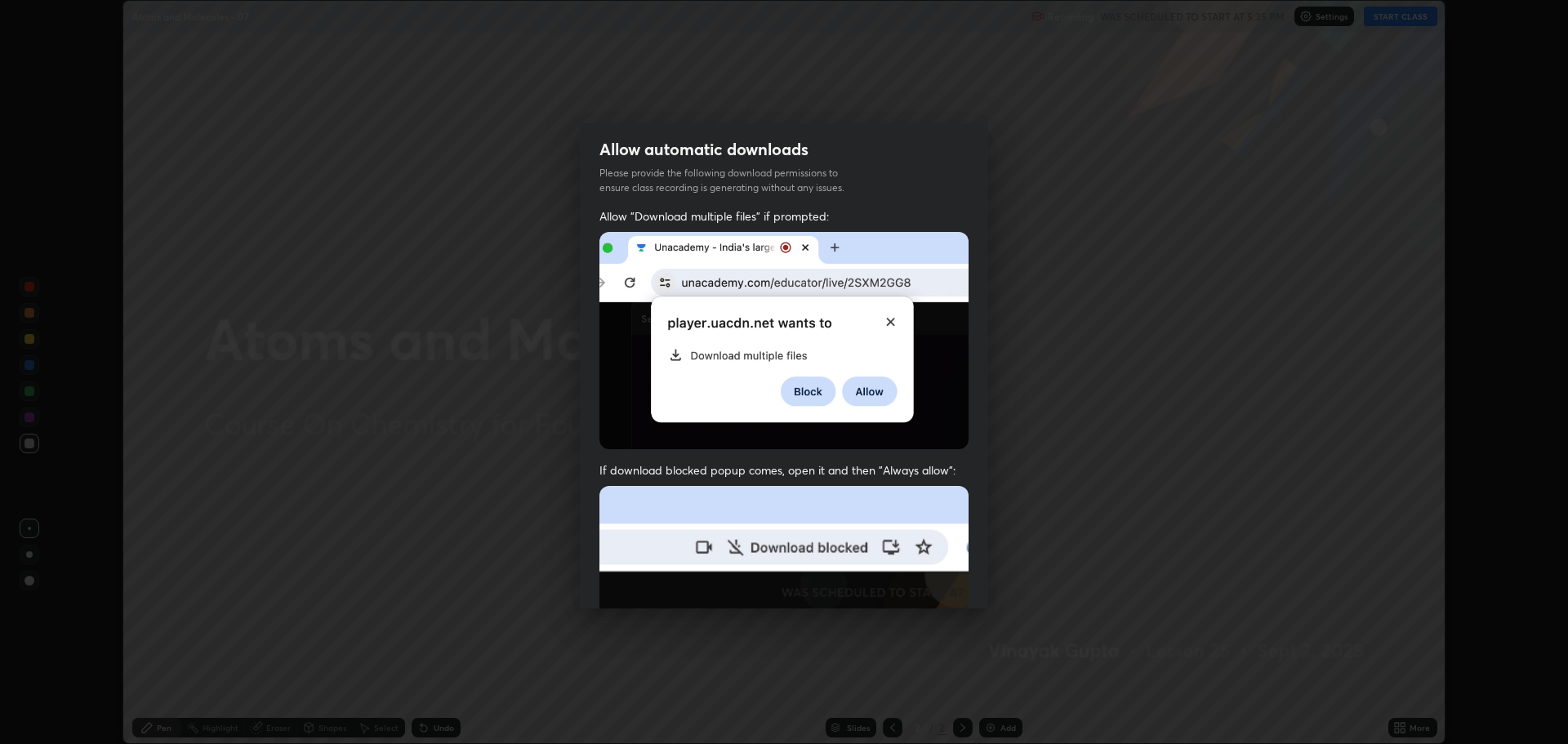
click at [936, 587] on img at bounding box center [784, 664] width 369 height 357
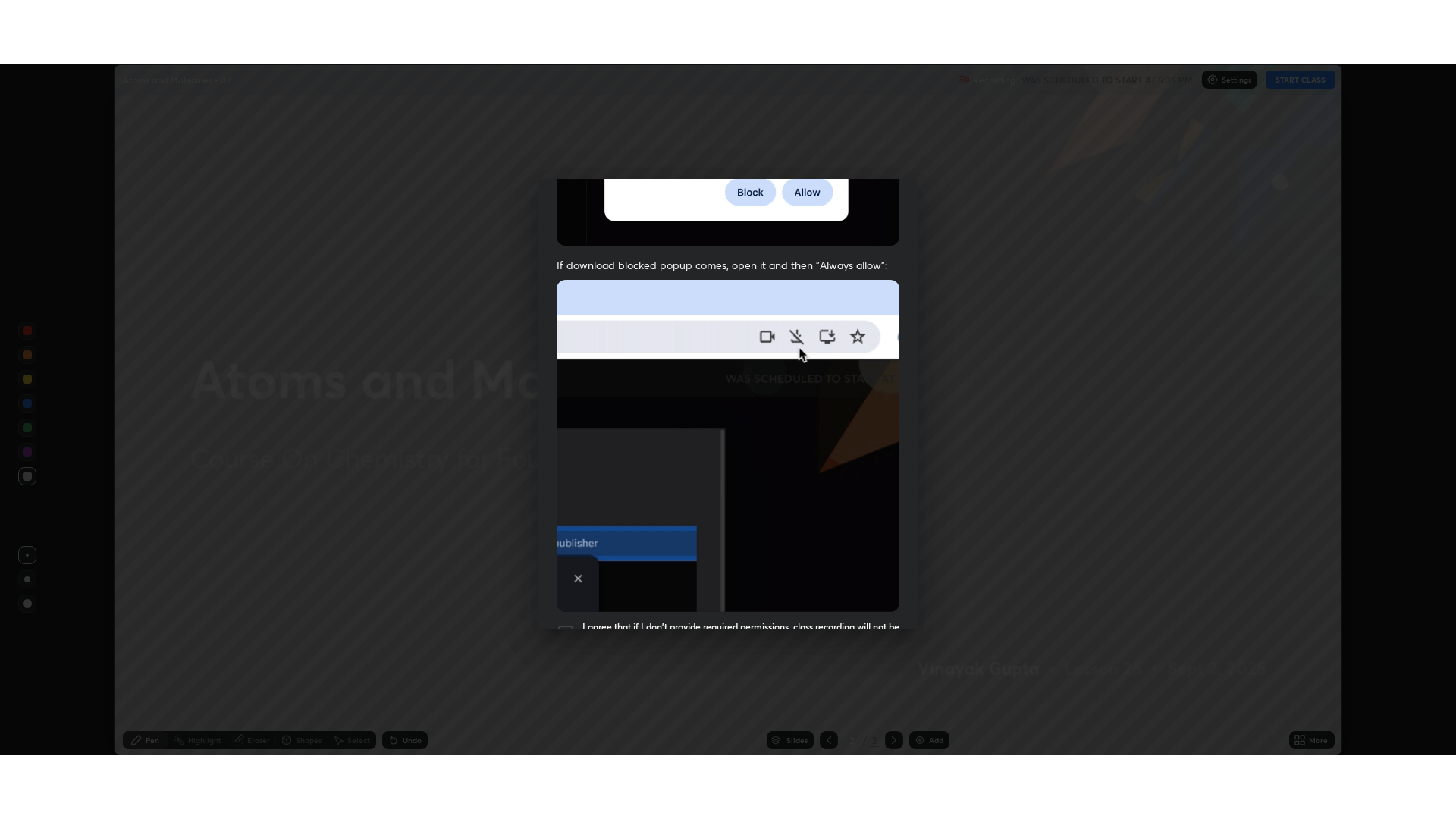
scroll to position [308, 0]
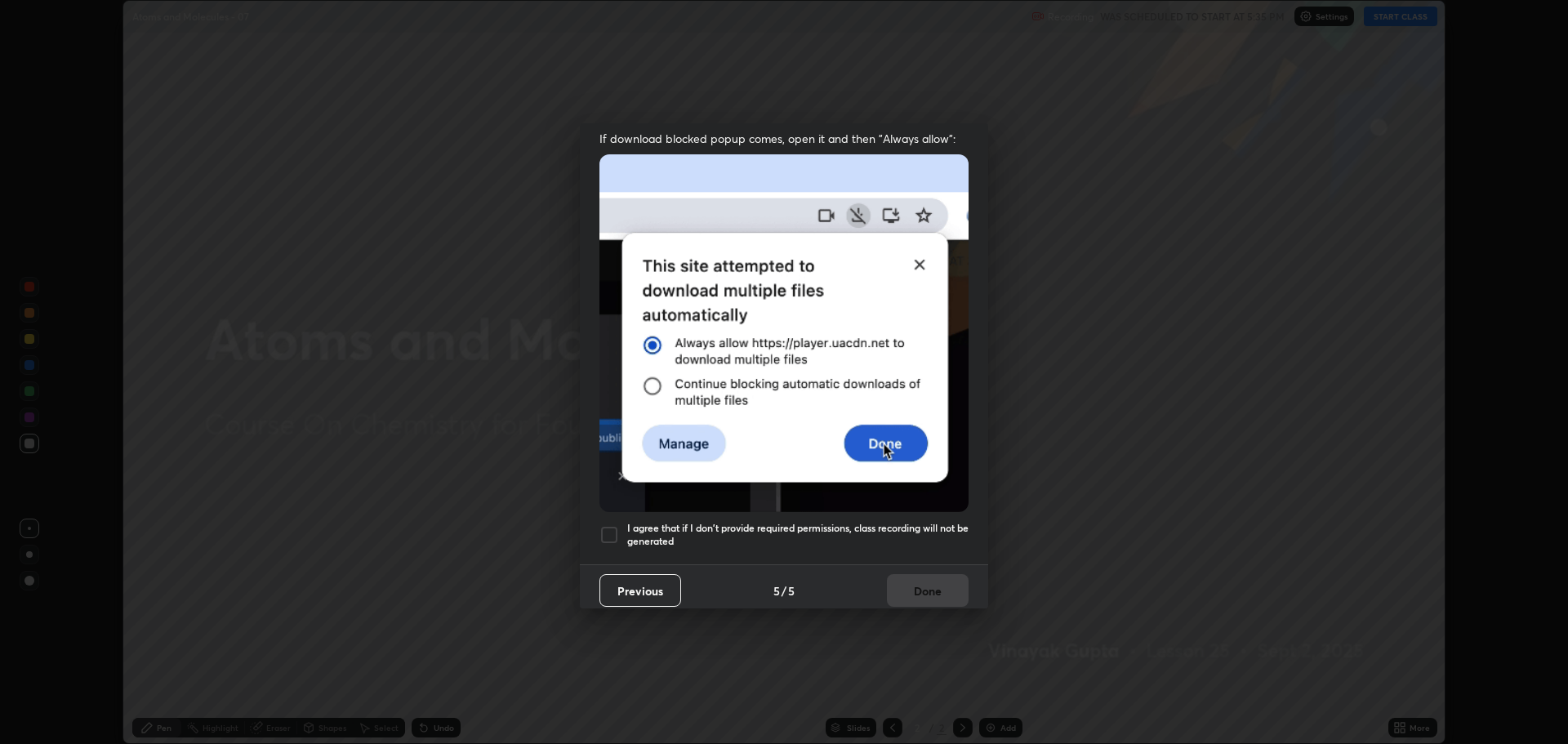
click at [716, 525] on h5 "I agree that if I don't provide required permissions, class recording will not …" at bounding box center [798, 534] width 341 height 25
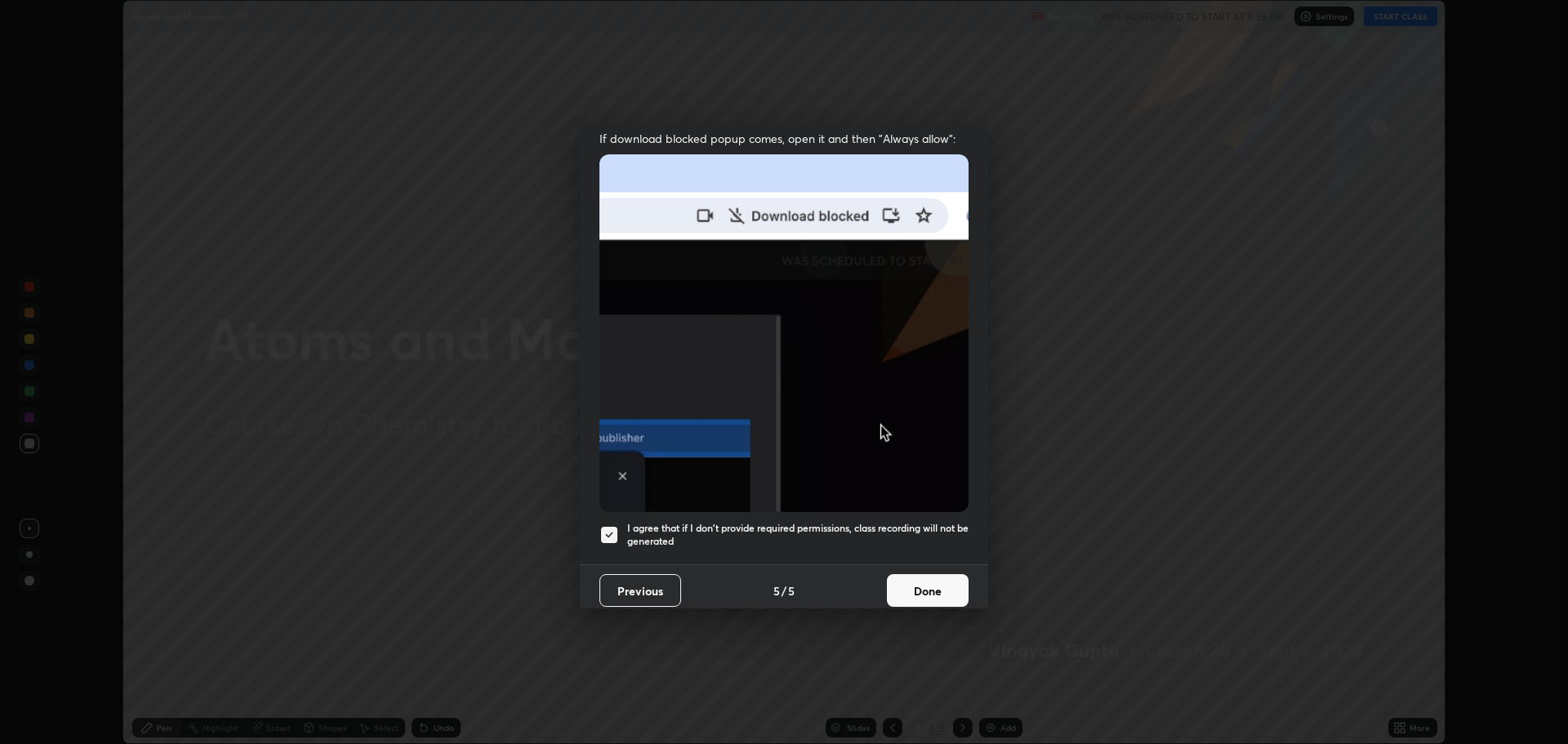
click at [913, 577] on button "Done" at bounding box center [928, 590] width 82 height 33
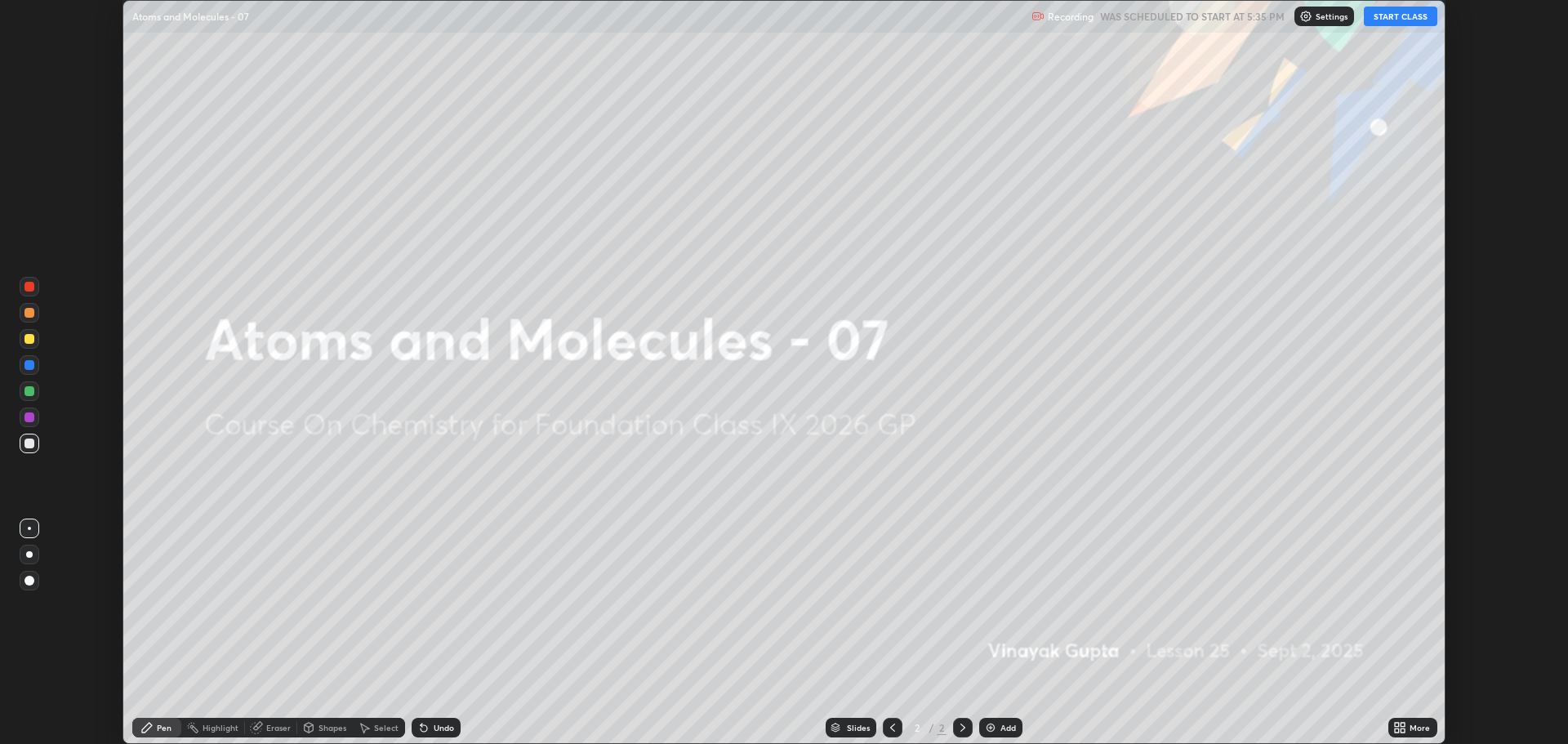
click at [1403, 724] on icon at bounding box center [1403, 724] width 4 height 4
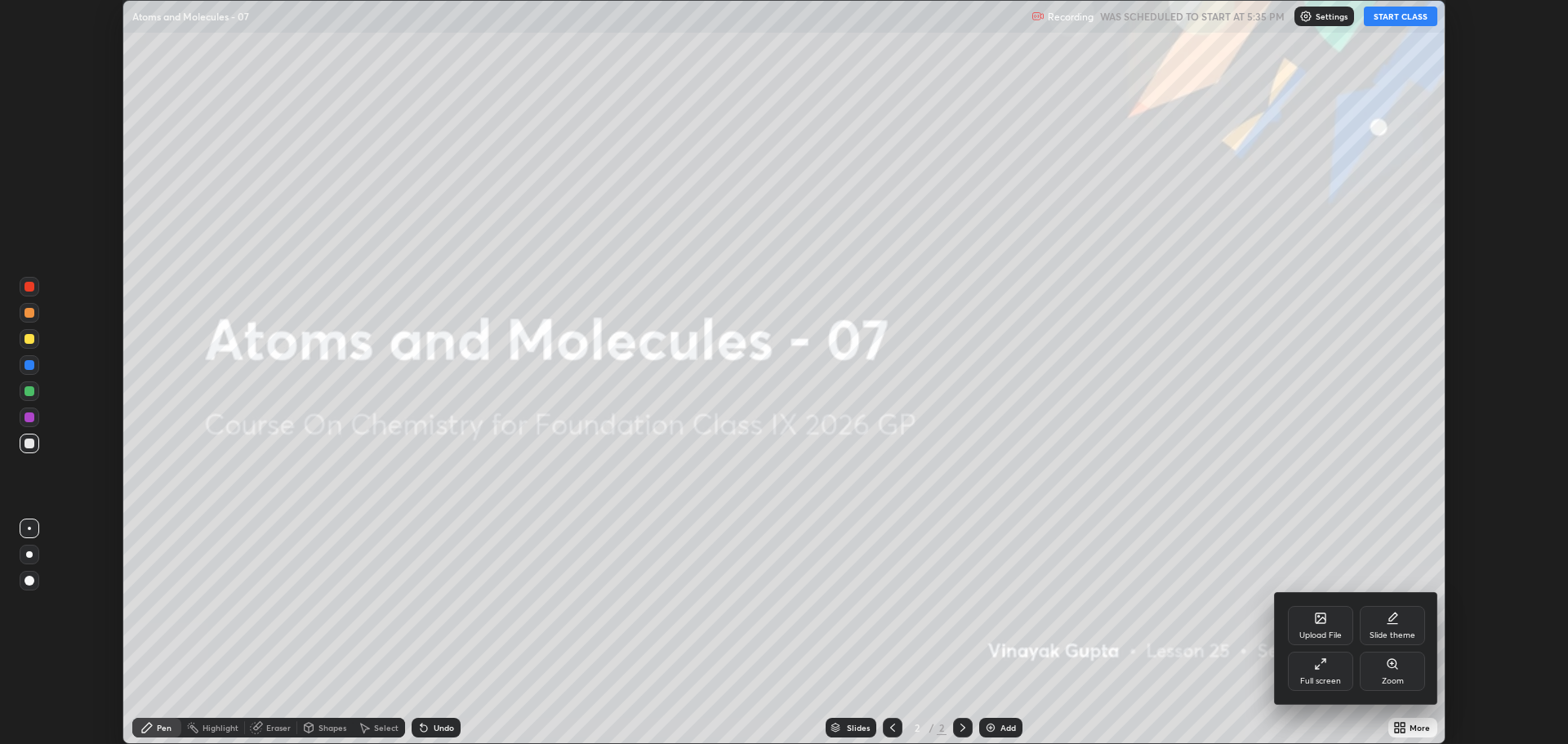
click at [1353, 697] on div "Upload File Slide theme Full screen Zoom" at bounding box center [1356, 648] width 163 height 111
click at [1317, 669] on icon at bounding box center [1317, 667] width 3 height 3
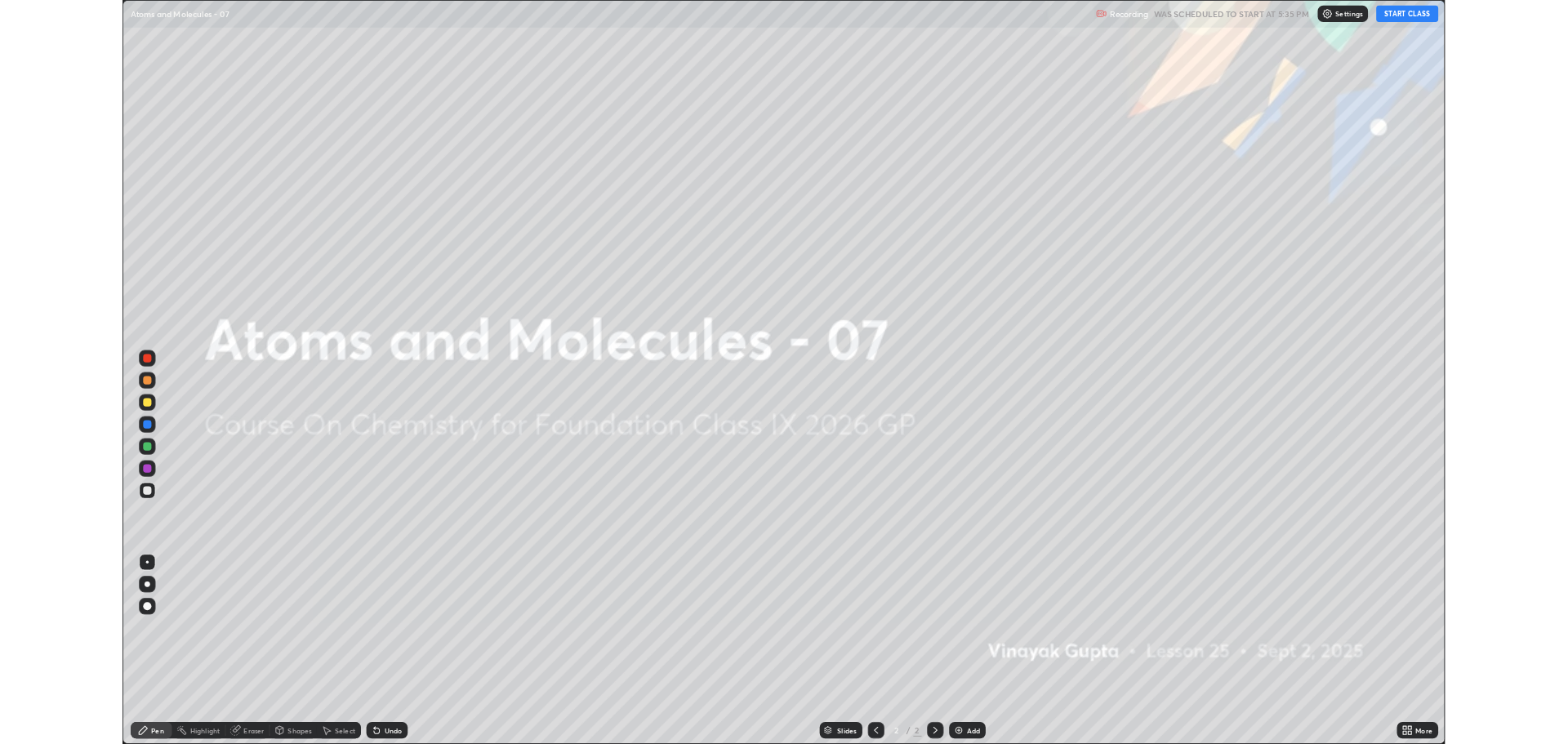
scroll to position [882, 1568]
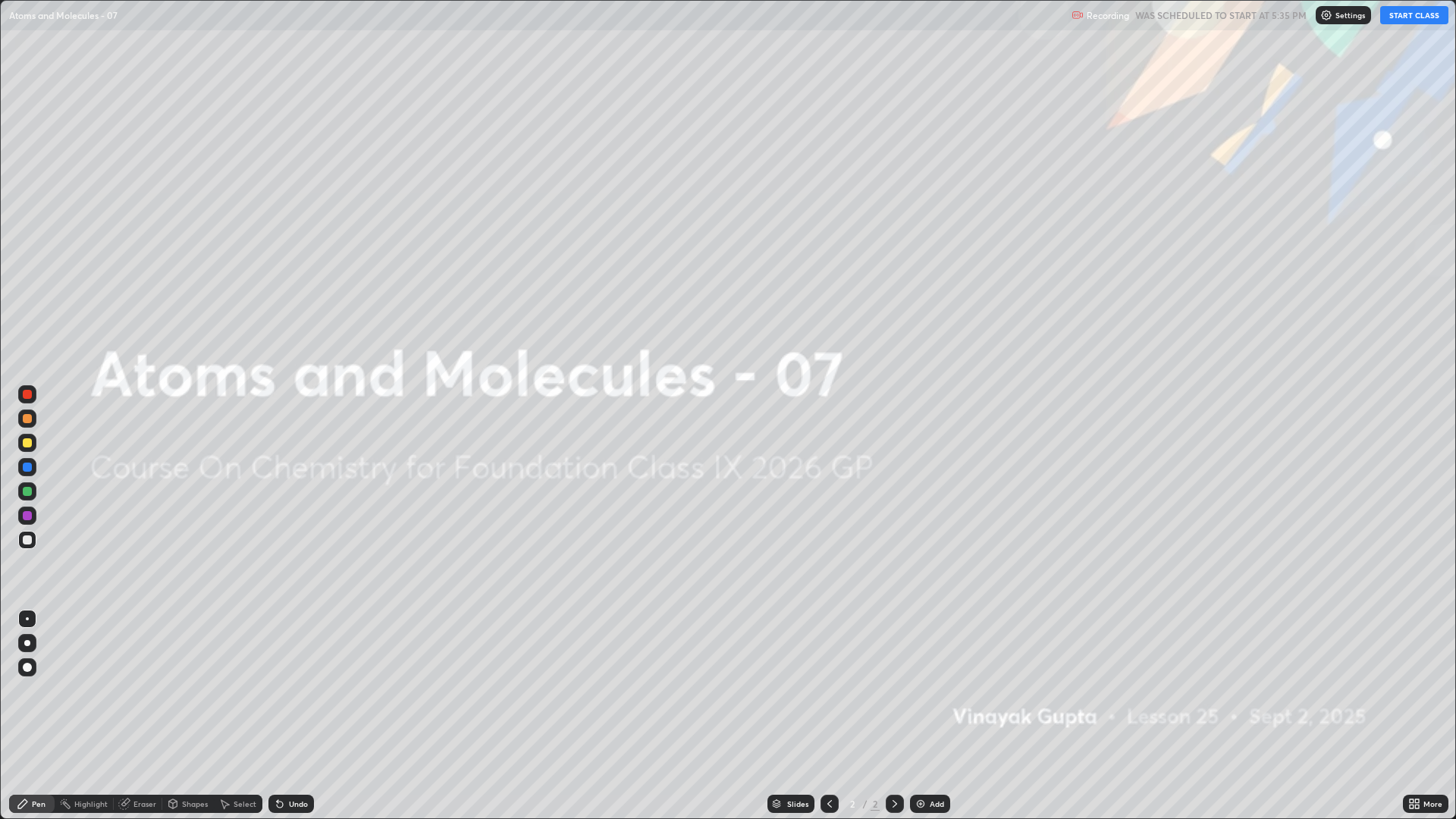
click at [1415, 20] on button "START CLASS" at bounding box center [1414, 15] width 68 height 18
click at [941, 690] on div "Add" at bounding box center [937, 804] width 14 height 8
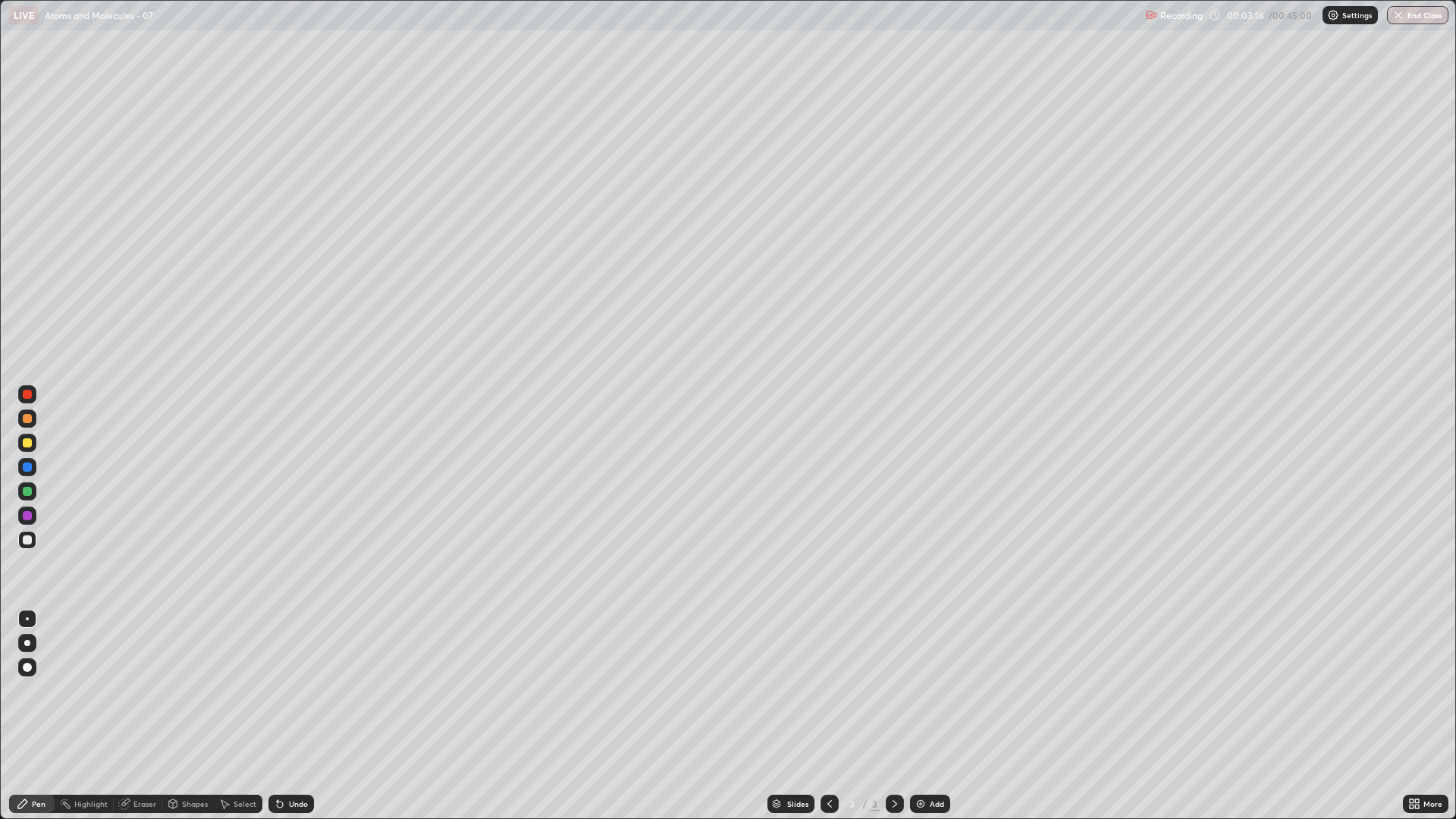
click at [293, 690] on div "Undo" at bounding box center [298, 804] width 19 height 8
click at [292, 690] on div "Undo" at bounding box center [298, 804] width 19 height 8
click at [291, 690] on div "Undo" at bounding box center [298, 804] width 19 height 8
click at [288, 690] on div "Undo" at bounding box center [291, 804] width 46 height 18
click at [297, 690] on div "Undo" at bounding box center [298, 804] width 19 height 8
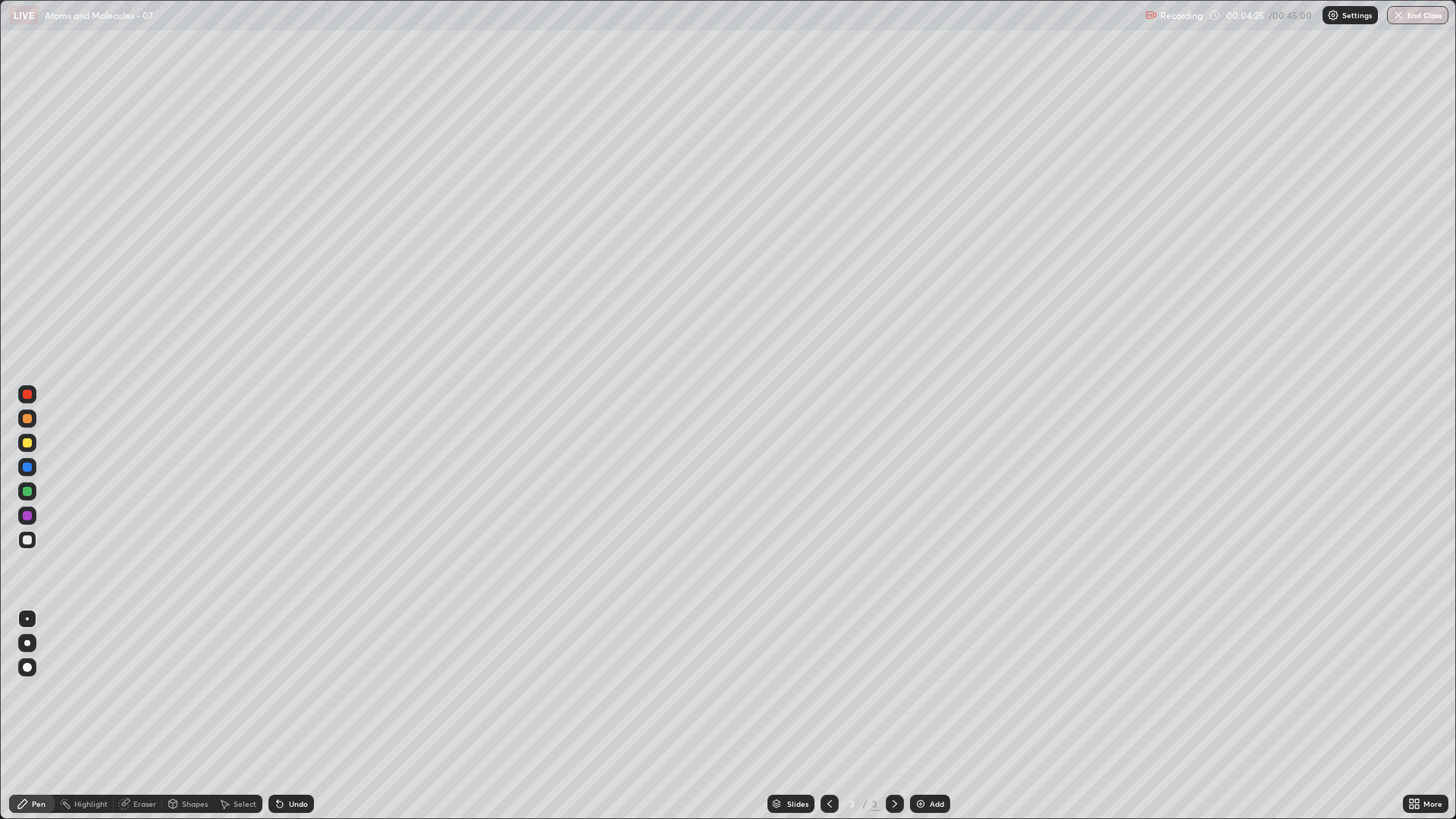
click at [300, 690] on div "Undo" at bounding box center [298, 804] width 19 height 8
click at [937, 690] on div "Add" at bounding box center [930, 804] width 40 height 18
click at [295, 690] on div "Undo" at bounding box center [298, 804] width 19 height 8
click at [293, 690] on div "Undo" at bounding box center [291, 804] width 46 height 18
click at [293, 690] on div "Undo" at bounding box center [288, 804] width 52 height 30
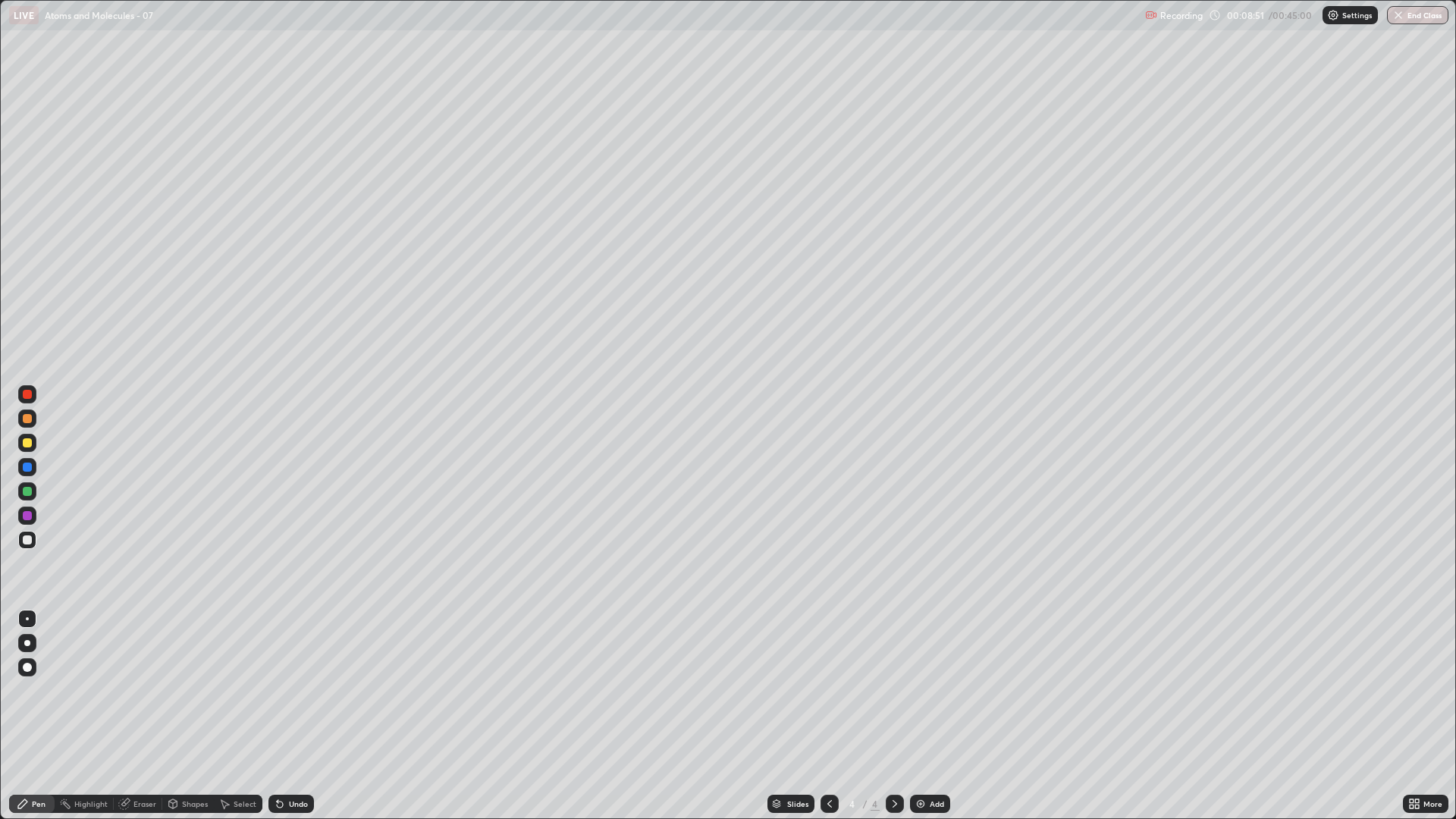
click at [294, 690] on div "Undo" at bounding box center [291, 804] width 46 height 18
click at [291, 690] on div "Undo" at bounding box center [298, 804] width 19 height 8
click at [137, 690] on div "Eraser" at bounding box center [145, 804] width 23 height 8
click at [26, 690] on icon at bounding box center [23, 804] width 9 height 9
click at [135, 690] on div "Eraser" at bounding box center [145, 804] width 23 height 8
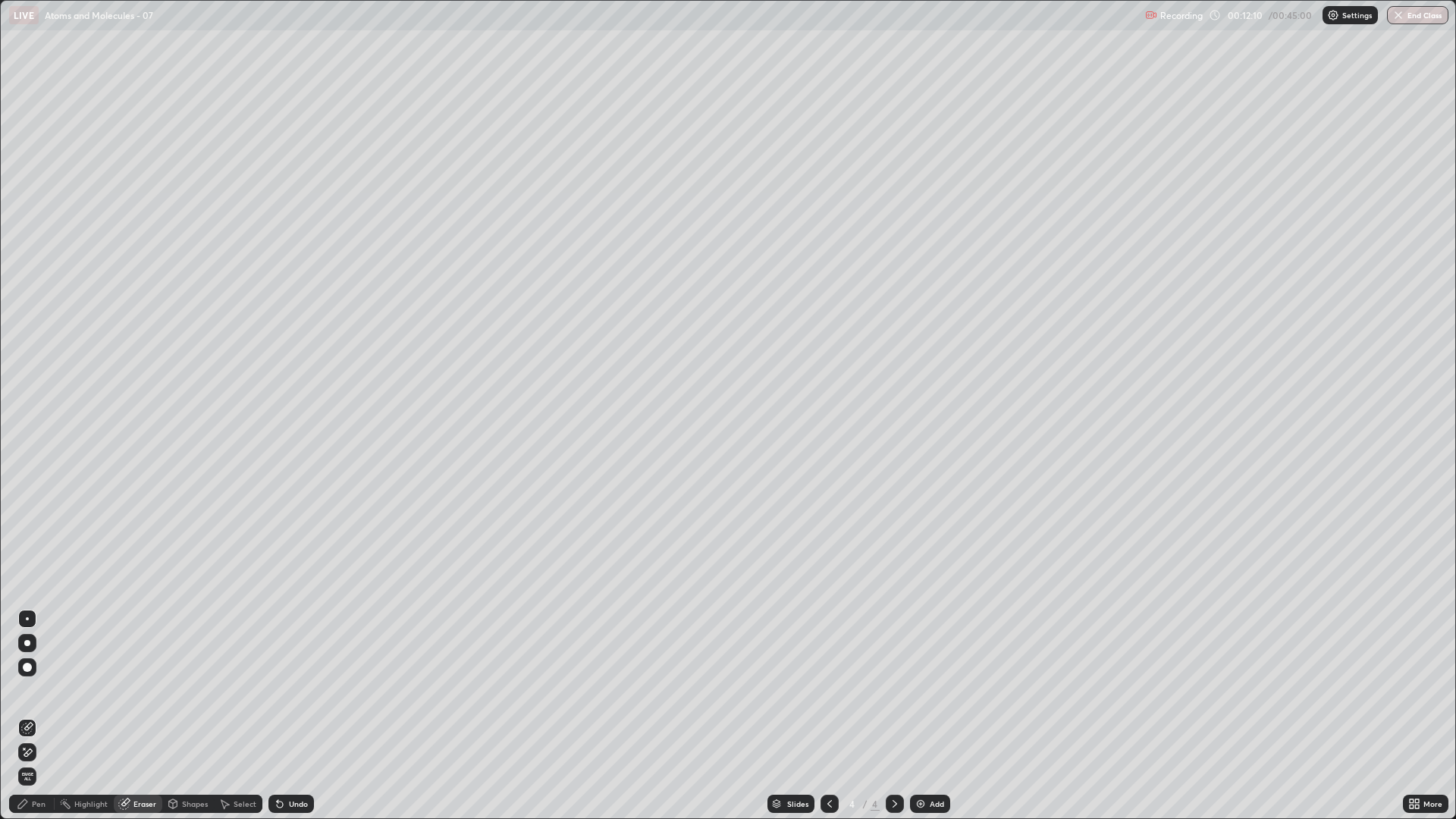
click at [28, 690] on icon at bounding box center [27, 752] width 12 height 13
click at [20, 690] on div "Pen" at bounding box center [32, 804] width 46 height 18
click at [138, 690] on div "Eraser" at bounding box center [138, 804] width 49 height 18
click at [31, 690] on div "Pen" at bounding box center [32, 804] width 46 height 18
click at [835, 690] on div at bounding box center [830, 804] width 18 height 30
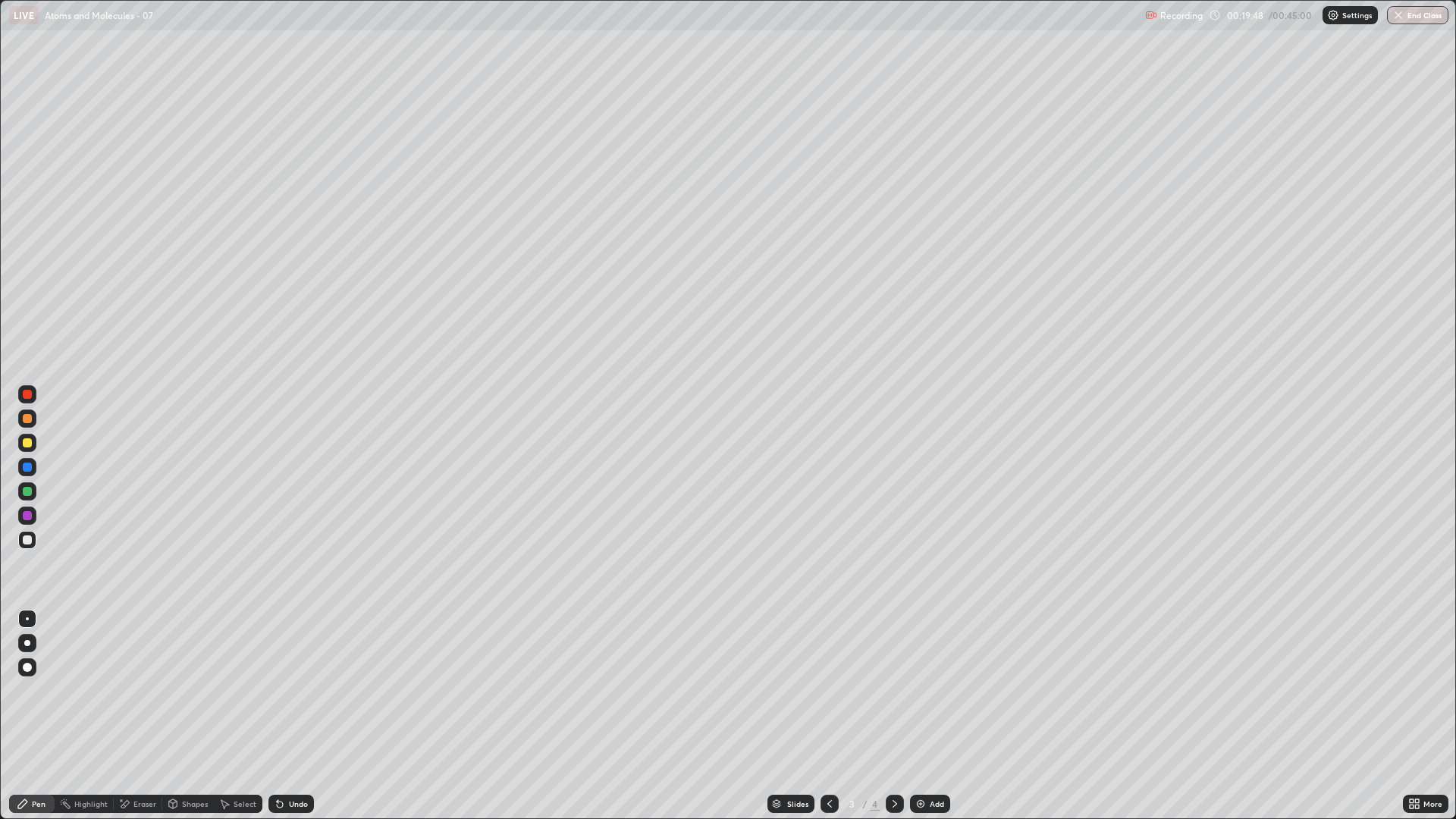
click at [899, 690] on div at bounding box center [895, 804] width 18 height 18
click at [1410, 24] on button "End Class" at bounding box center [1418, 15] width 60 height 18
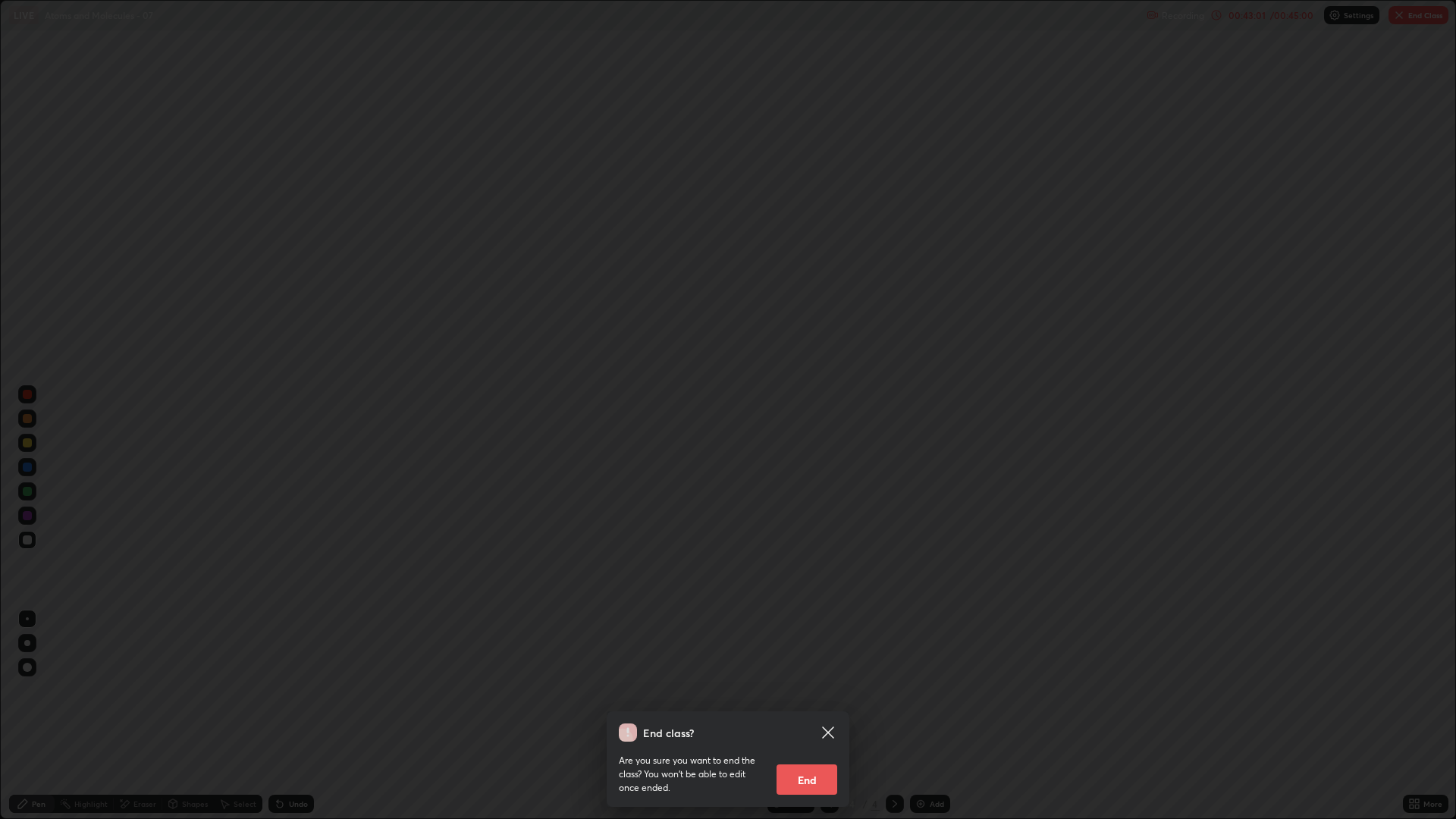
click at [810, 690] on button "End" at bounding box center [807, 779] width 61 height 30
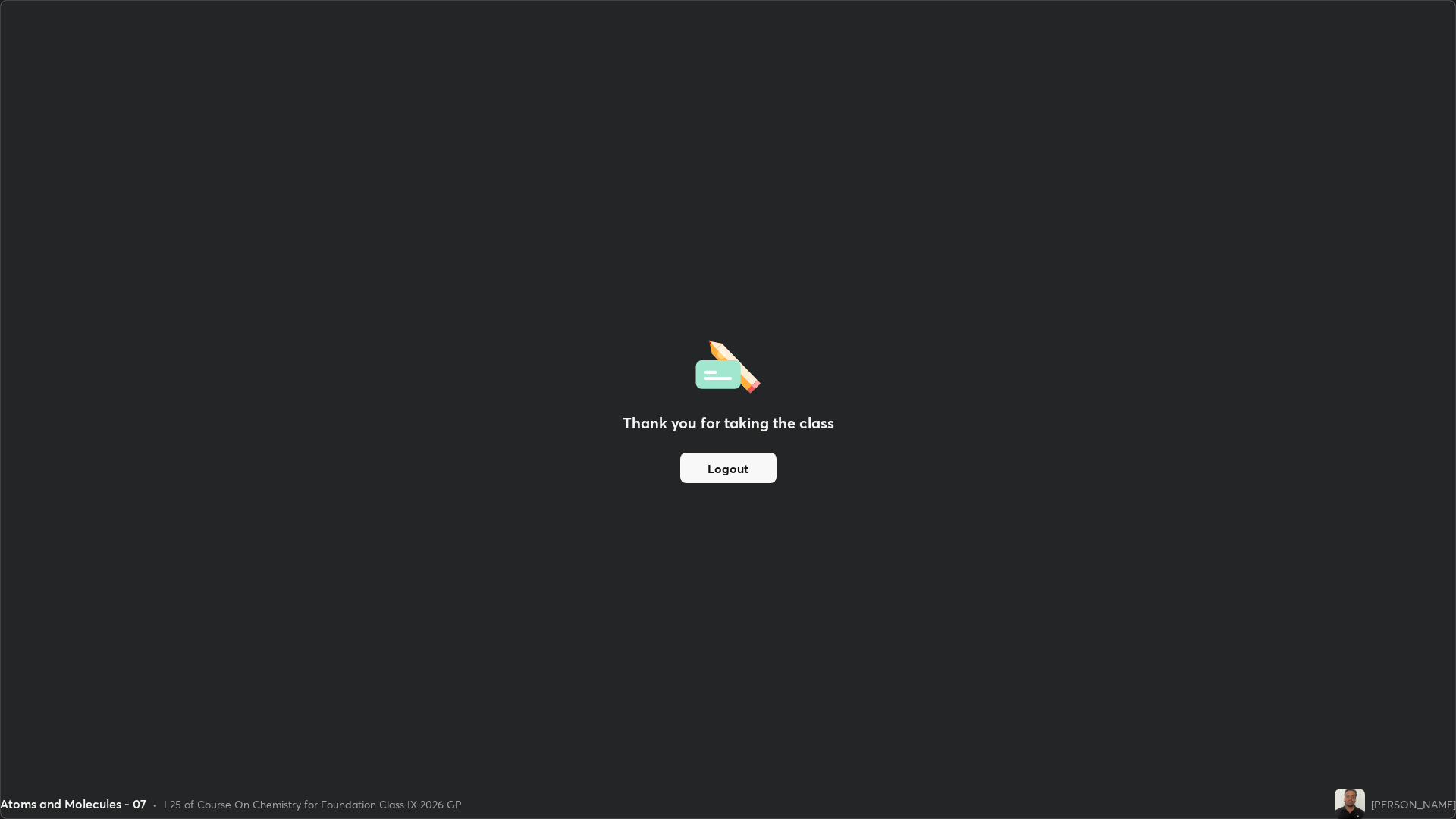
click at [892, 642] on div "Thank you for taking the class Logout" at bounding box center [728, 409] width 1454 height 817
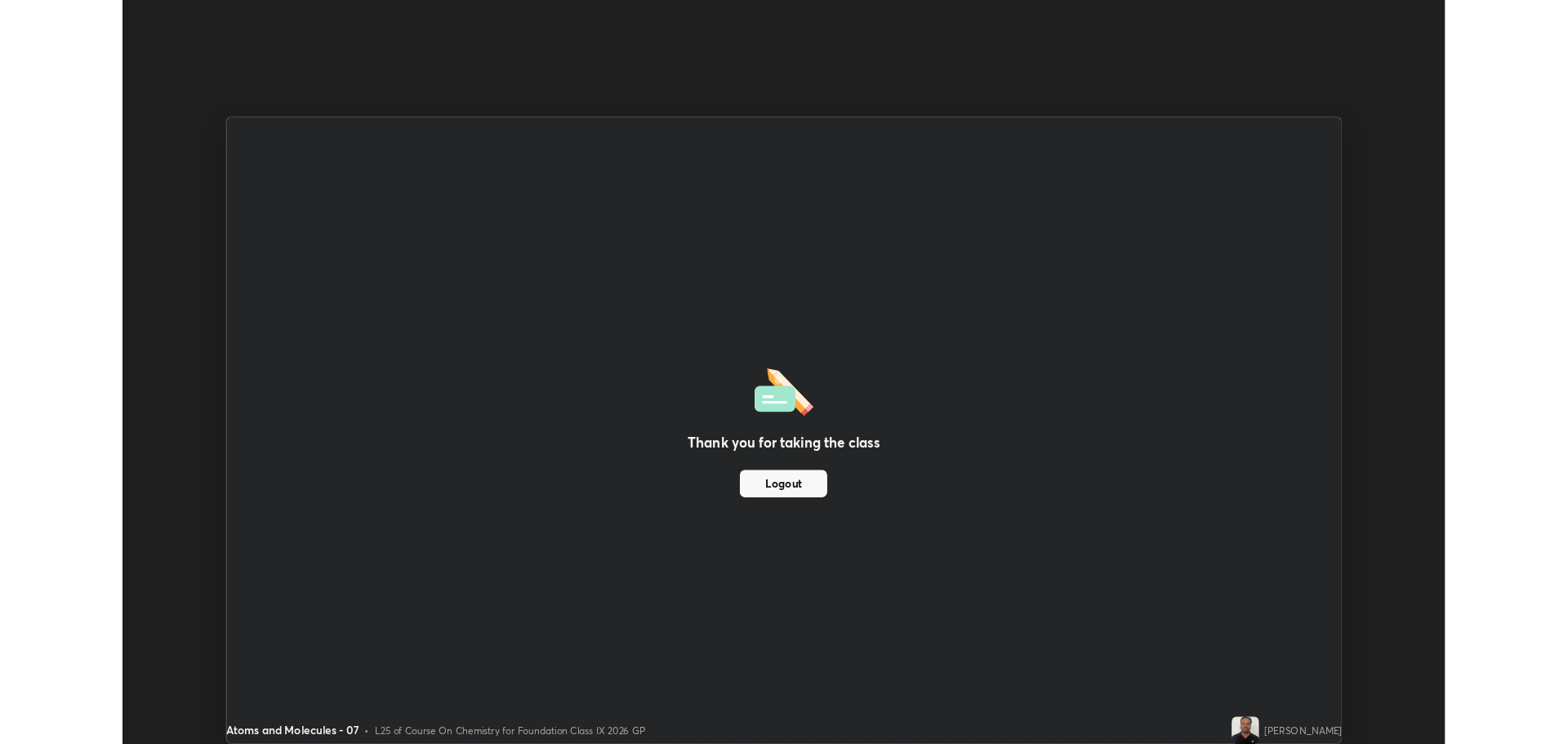
scroll to position [80892, 80100]
